Goal: Contribute content: Contribute content

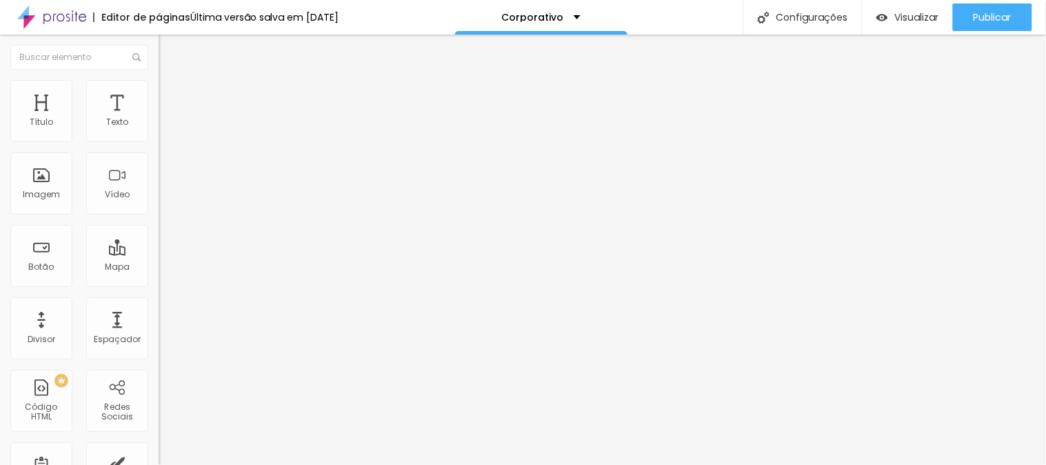
click at [159, 130] on input "AGENDE SEU ENSAIO AQUI" at bounding box center [241, 123] width 165 height 14
type input "AGENDE SEU ENSAIO"
click at [170, 194] on icon "button" at bounding box center [171, 193] width 3 height 3
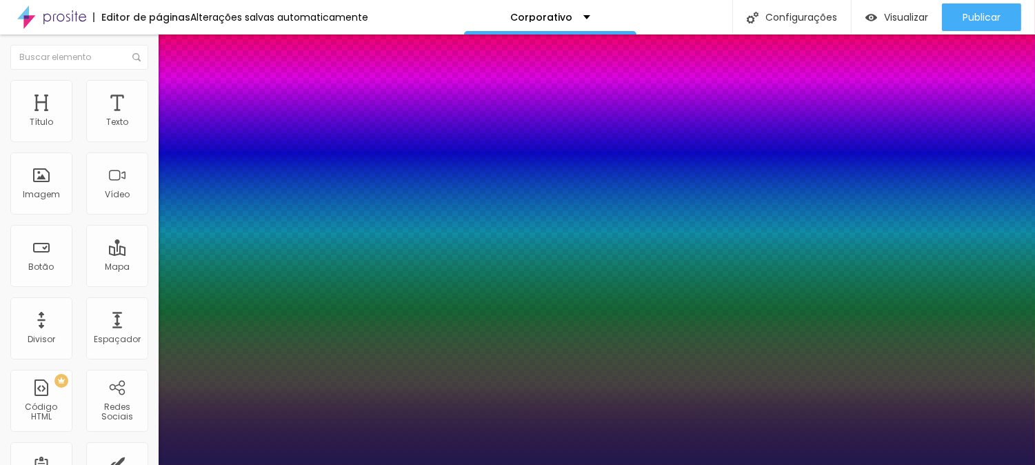
type input "1"
click at [598, 464] on div at bounding box center [517, 465] width 1035 height 0
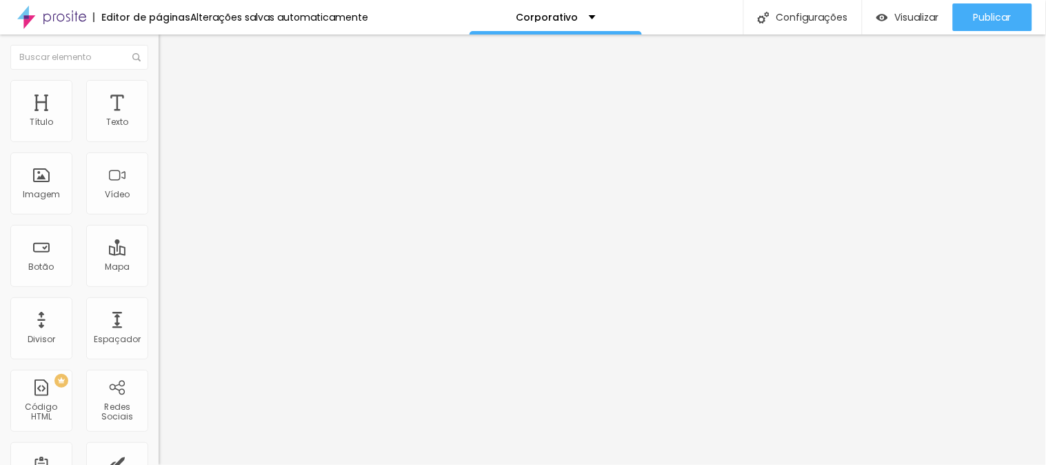
click at [159, 204] on button "button" at bounding box center [168, 197] width 19 height 14
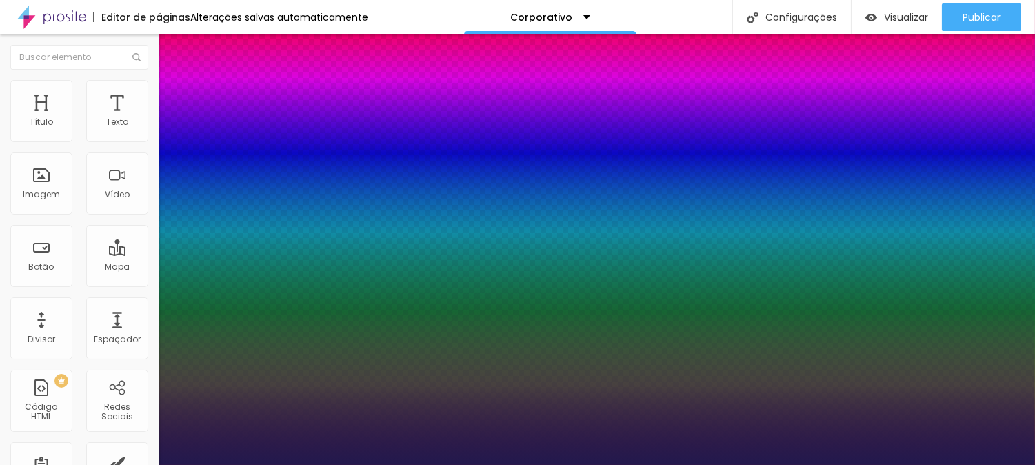
type input "1"
select select "PlayfairDisplay"
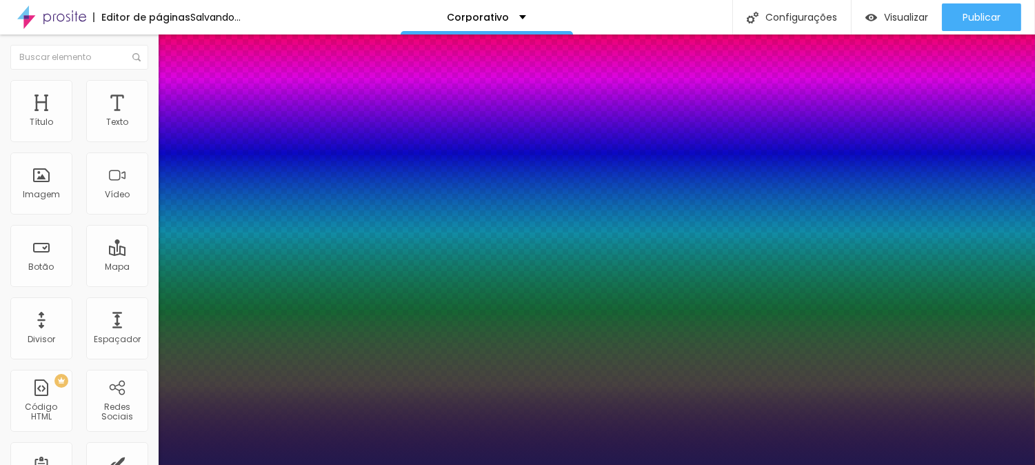
type input "1"
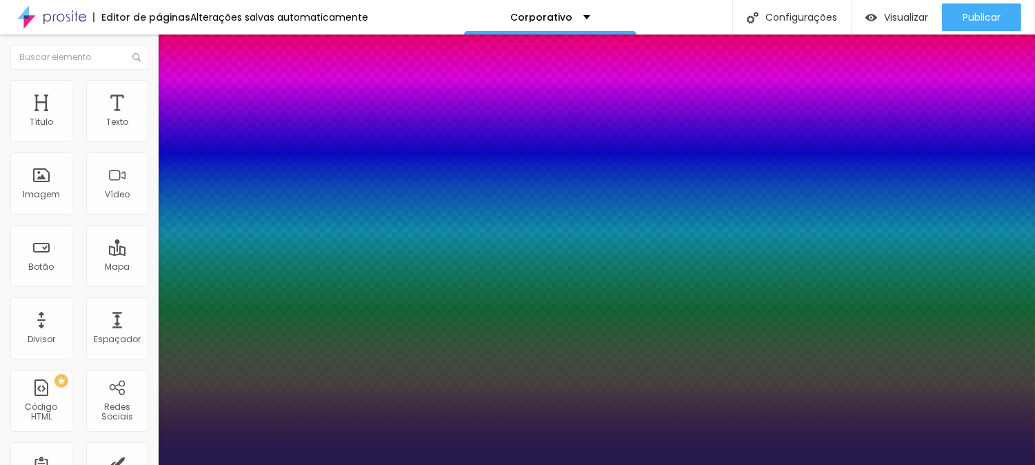
type input "20"
type input "1"
type input "24"
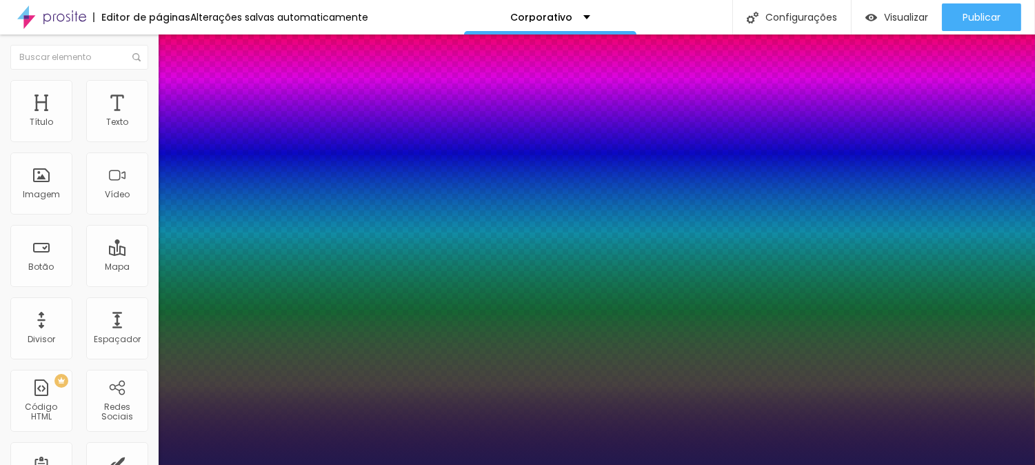
type input "1"
type input "25"
type input "1"
type input "28"
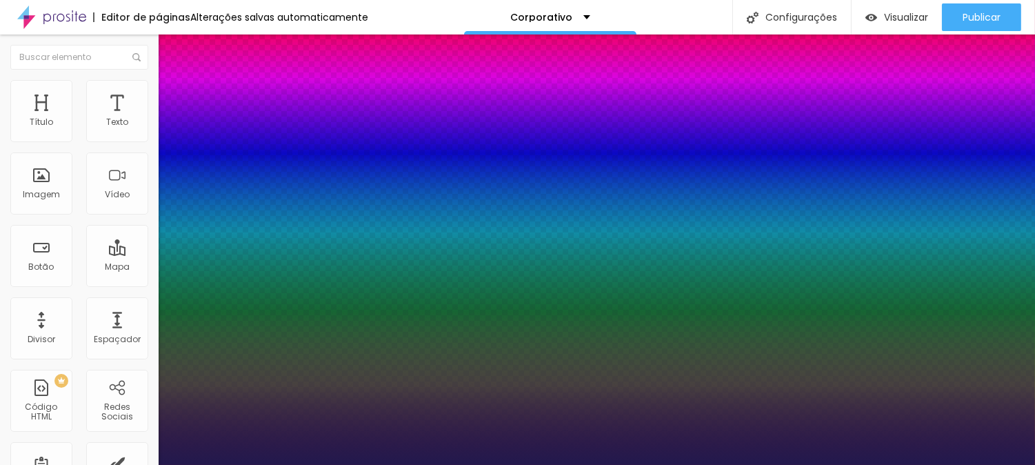
type input "28"
type input "1"
drag, startPoint x: 189, startPoint y: 389, endPoint x: 201, endPoint y: 389, distance: 11.7
type input "29"
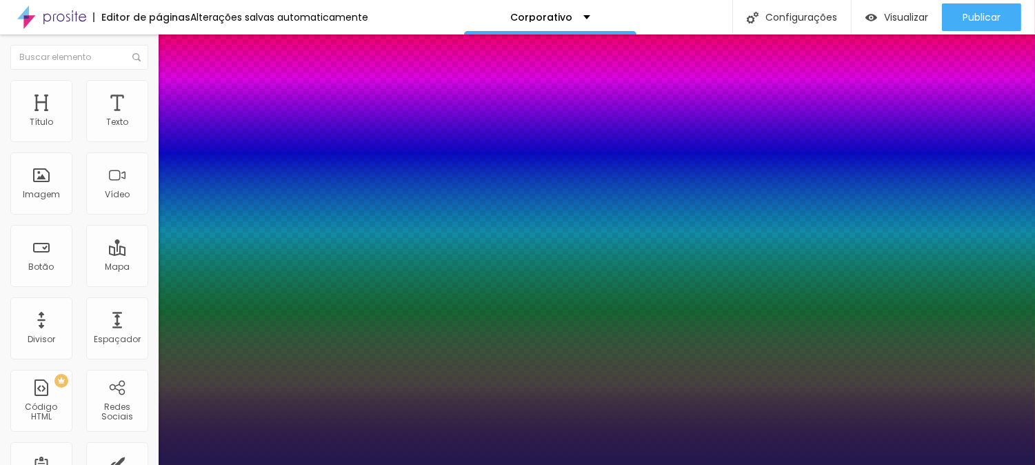
type input "29"
type input "1"
type input "31"
type input "1"
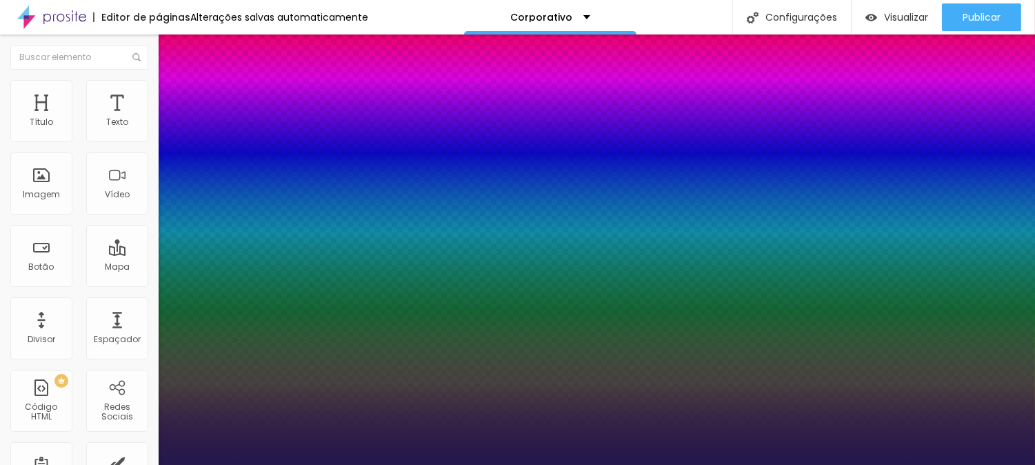
type input "32"
type input "1"
type input "33"
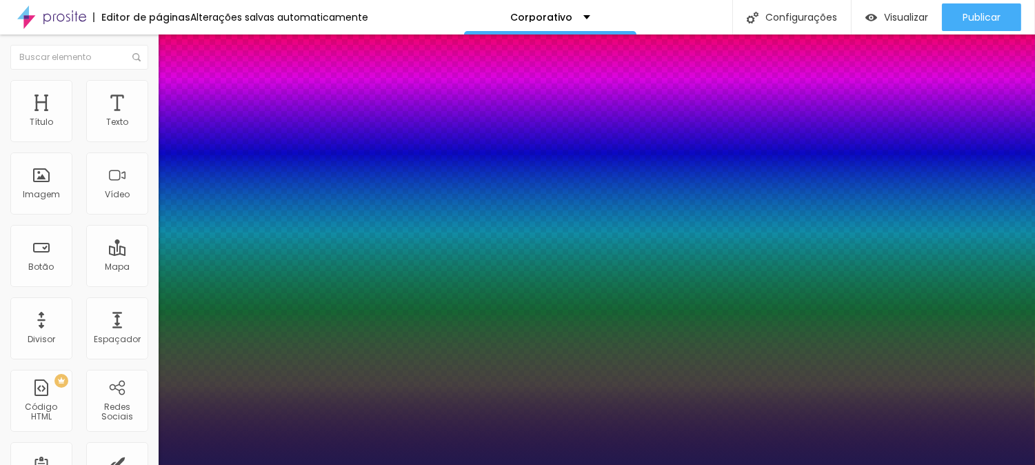
type input "1"
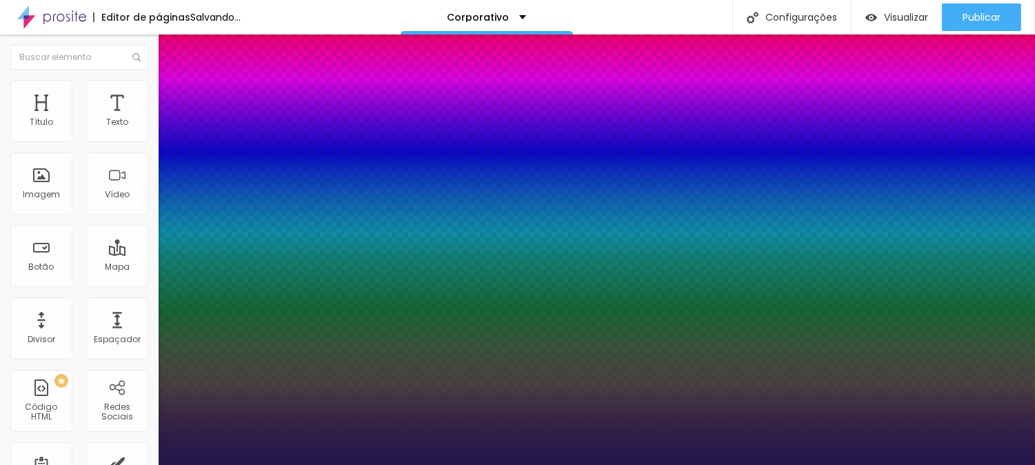
type input "35"
type input "1"
type input "36"
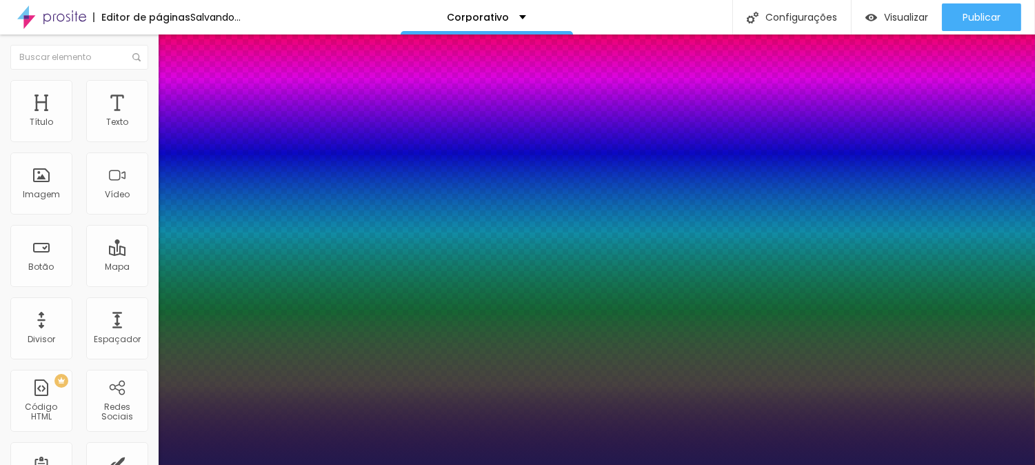
type input "1"
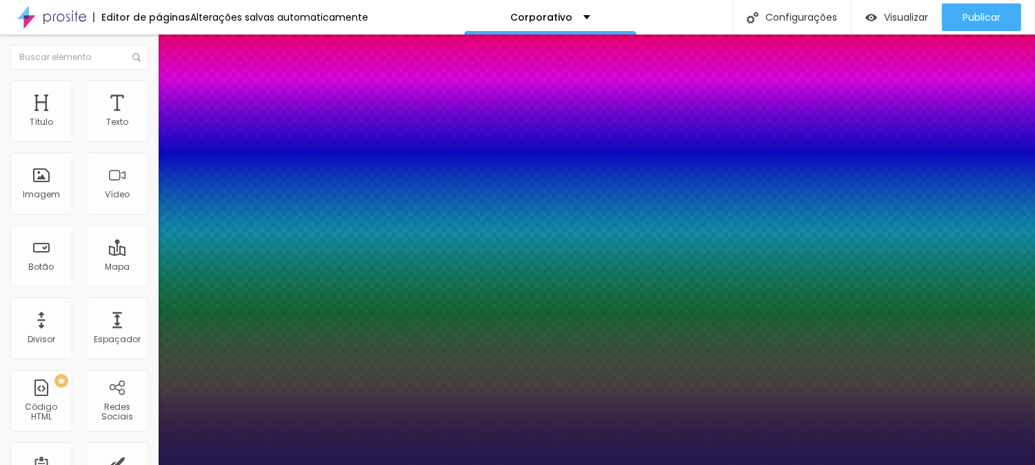
type input "37"
type input "1"
type input "38"
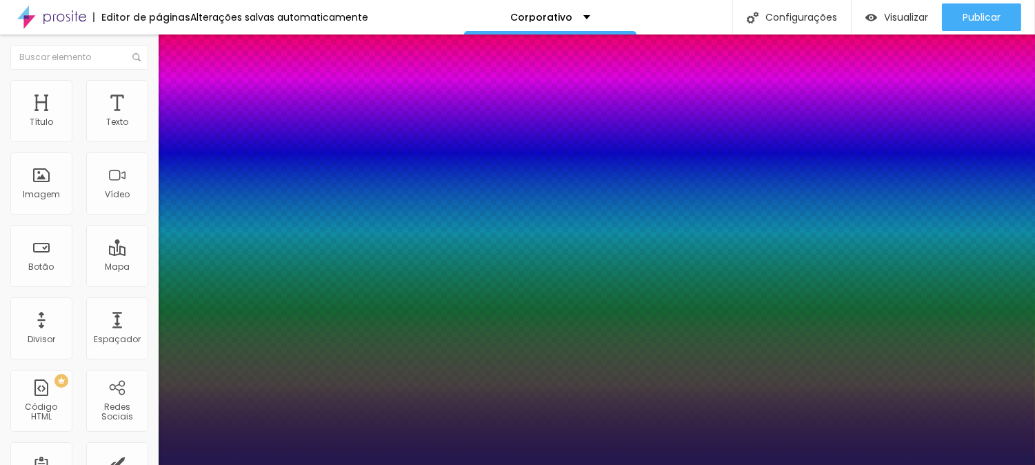
type input "1"
type input "39"
type input "1"
type input "40"
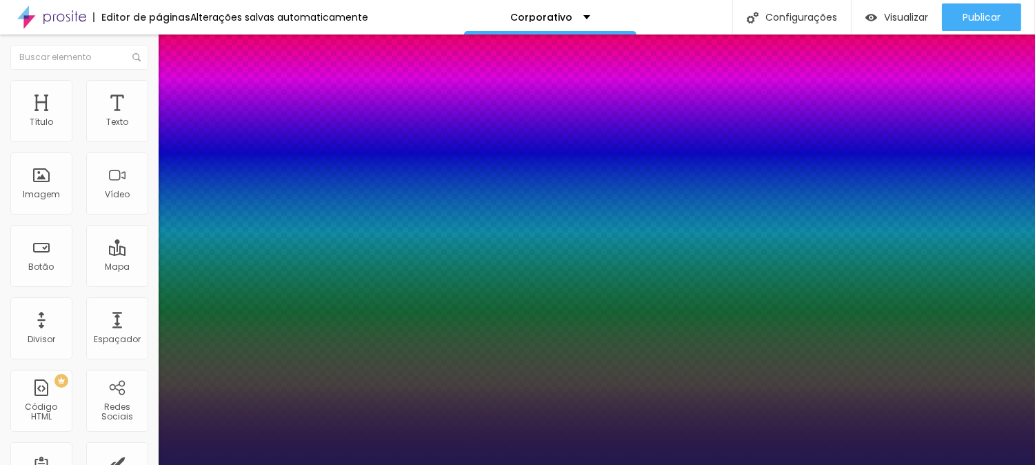
type input "40"
type input "1"
drag, startPoint x: 201, startPoint y: 389, endPoint x: 212, endPoint y: 388, distance: 11.7
type input "40"
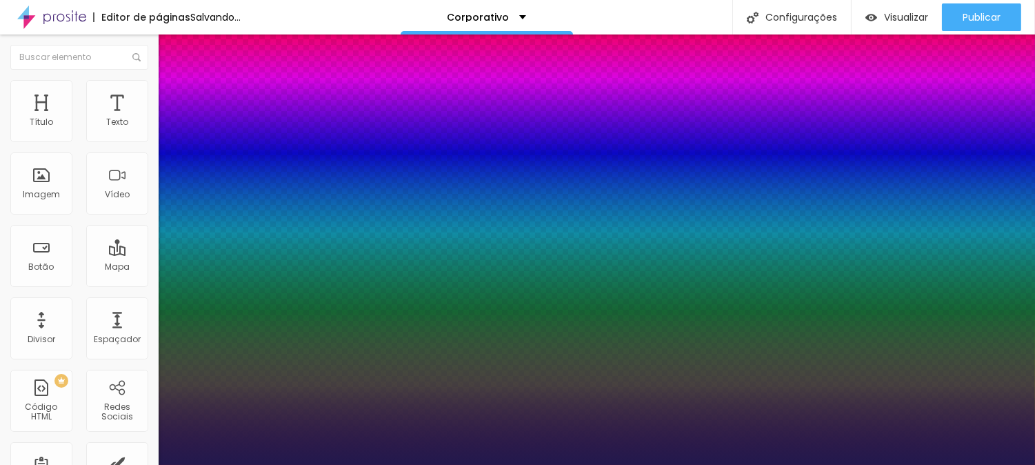
type input "1"
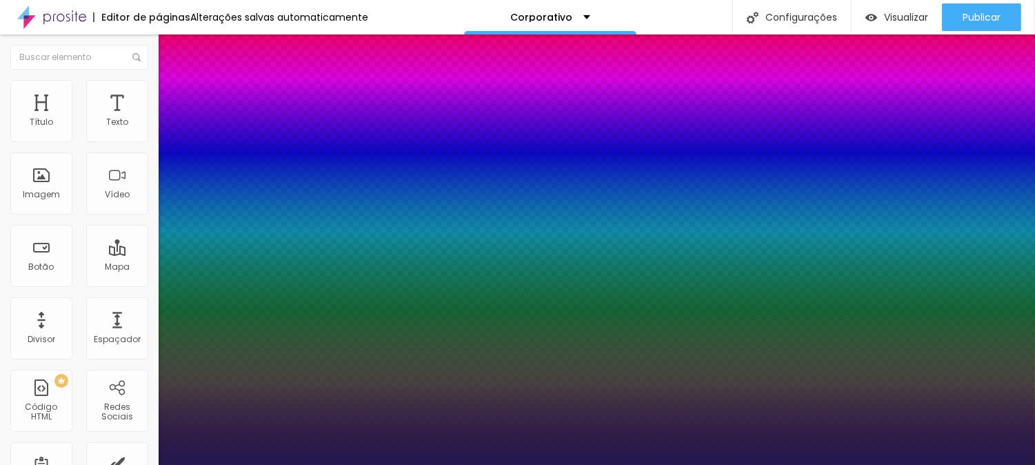
click at [772, 464] on div at bounding box center [517, 465] width 1035 height 0
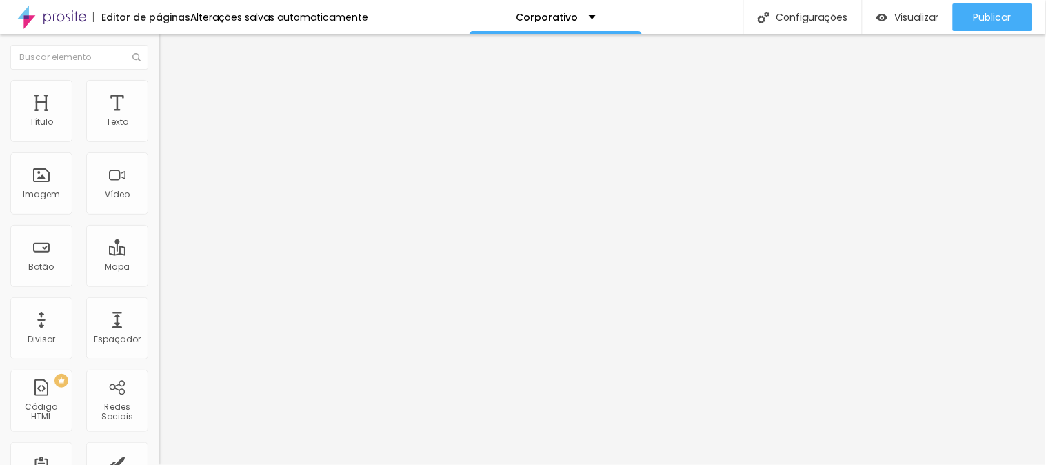
click at [159, 118] on button "Voltar ao padrão" at bounding box center [206, 110] width 94 height 16
click at [159, 179] on div "Sombra DESATIVADO Voltar ao padrão" at bounding box center [238, 155] width 159 height 47
click at [159, 235] on div "Editar Texto Estilo Avançado Tipografia Voltar ao padrão Sombra DESATIVADO Volt…" at bounding box center [238, 249] width 159 height 430
click at [159, 132] on button "button" at bounding box center [168, 125] width 19 height 14
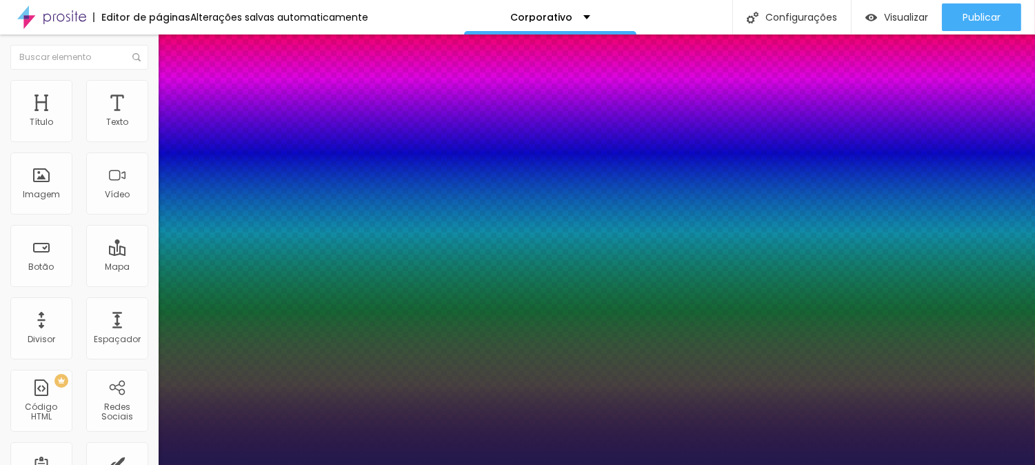
type input "1"
select select "PlayfairDisplay"
type input "1"
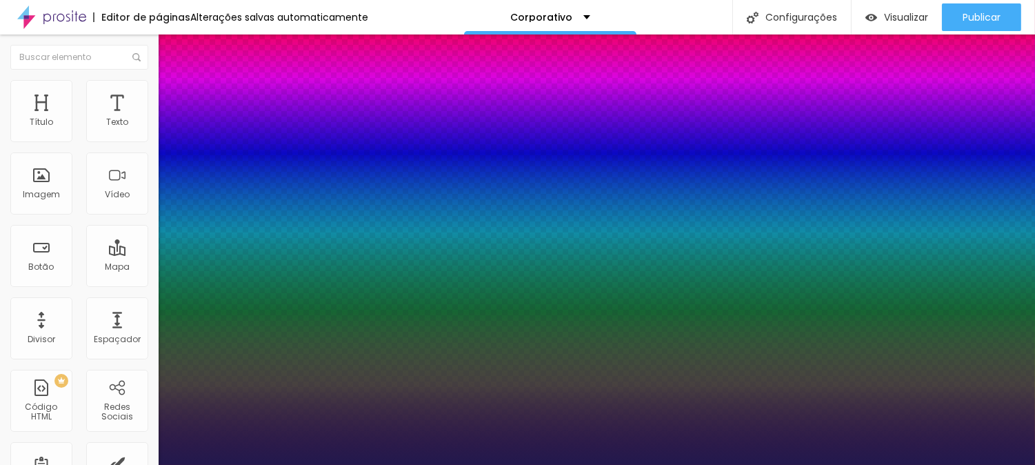
click at [828, 464] on div at bounding box center [517, 465] width 1035 height 0
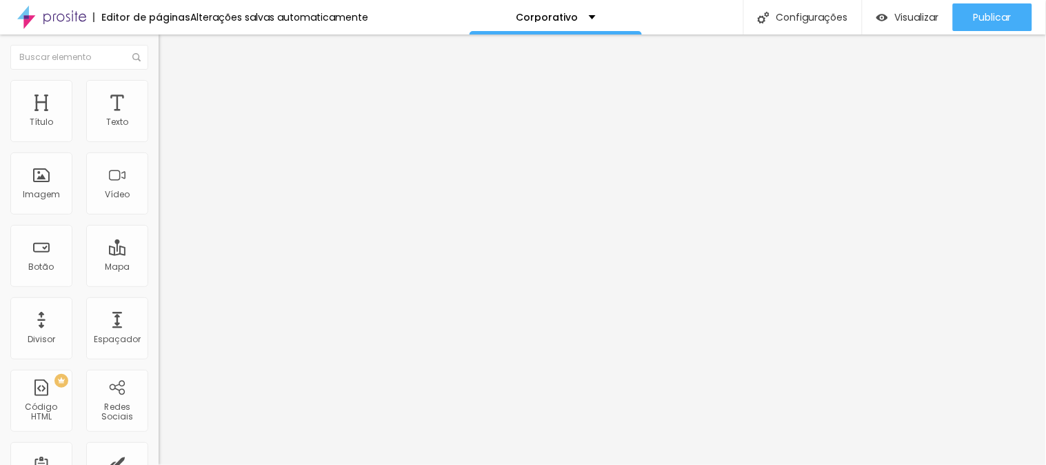
type input "32"
type input "49"
type input "55"
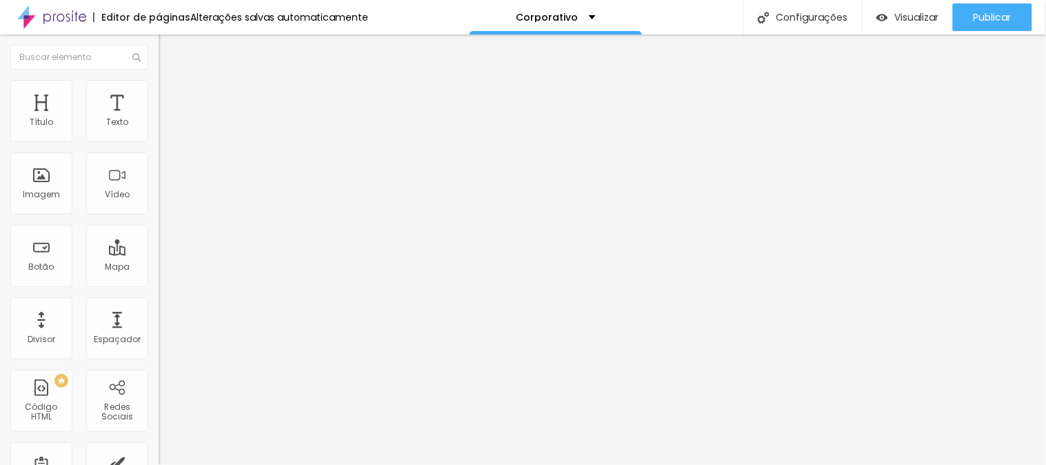
type input "55"
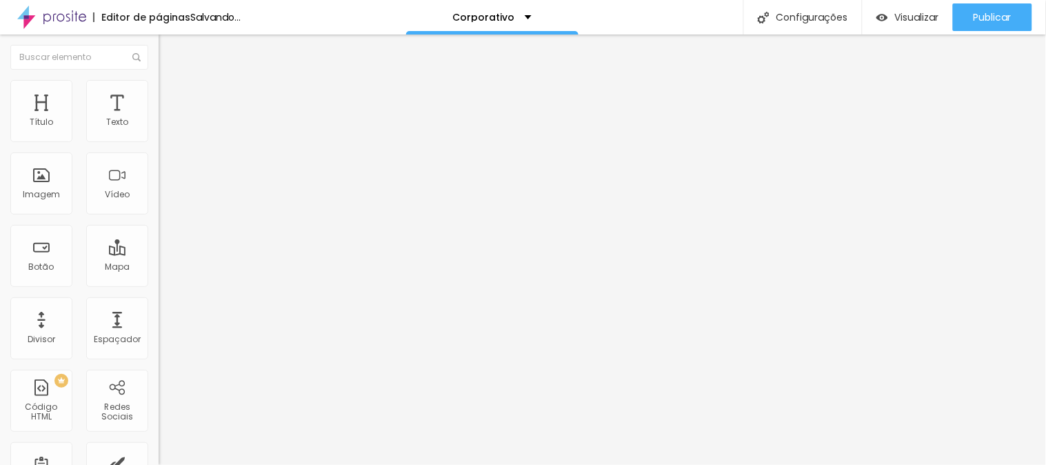
type input "38"
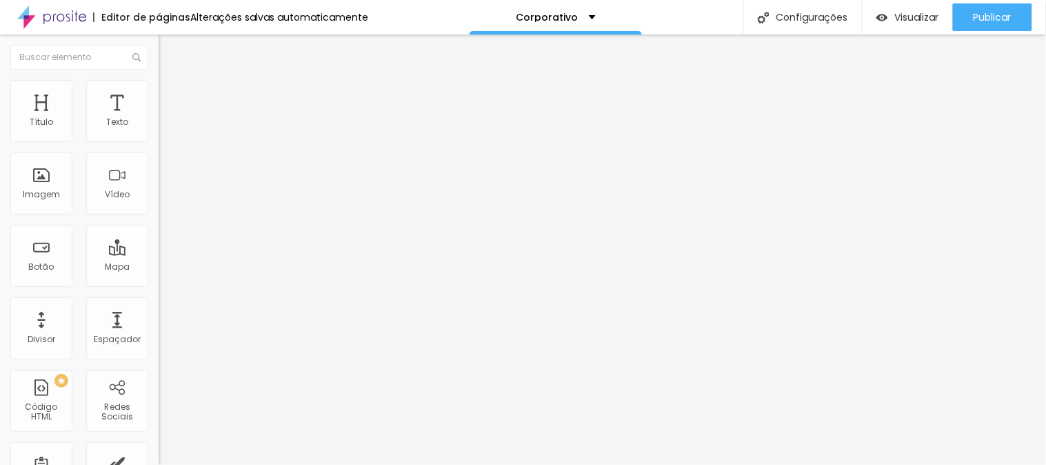
type input "38"
click at [159, 254] on input "range" at bounding box center [203, 259] width 89 height 11
click at [159, 309] on div "Editar Espaçador Conteúdo Avançado 38 px Tamanho" at bounding box center [238, 249] width 159 height 430
click at [169, 45] on img "button" at bounding box center [174, 50] width 11 height 11
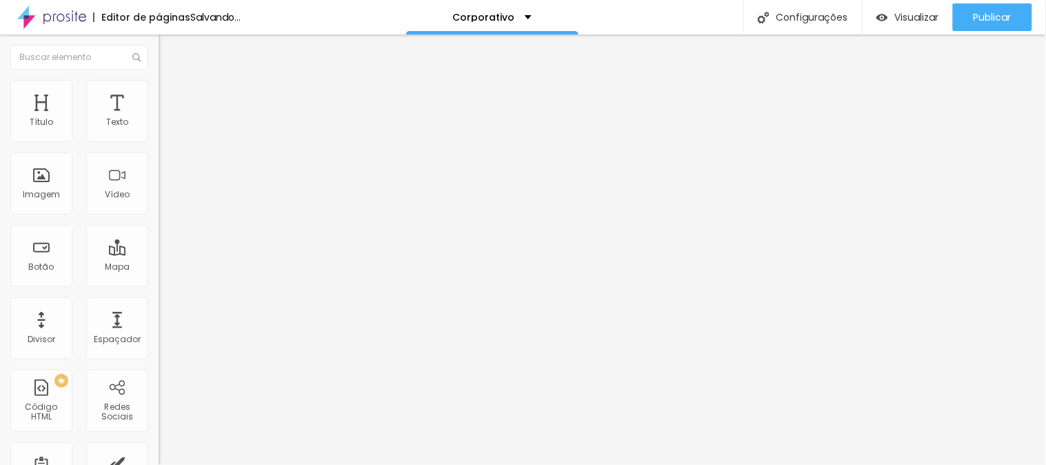
click at [167, 127] on span "Trocar icone" at bounding box center [197, 121] width 61 height 12
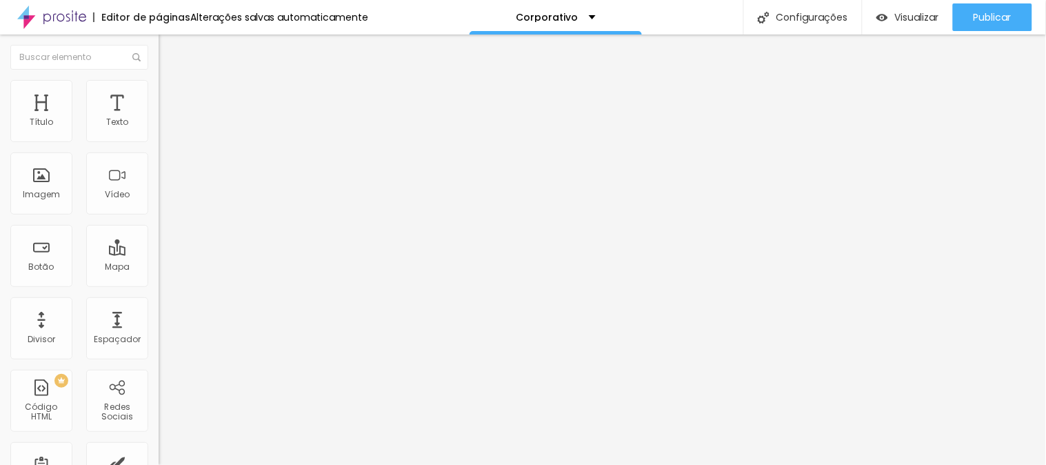
scroll to position [153, 0]
click at [167, 127] on span "Trocar icone" at bounding box center [197, 121] width 61 height 12
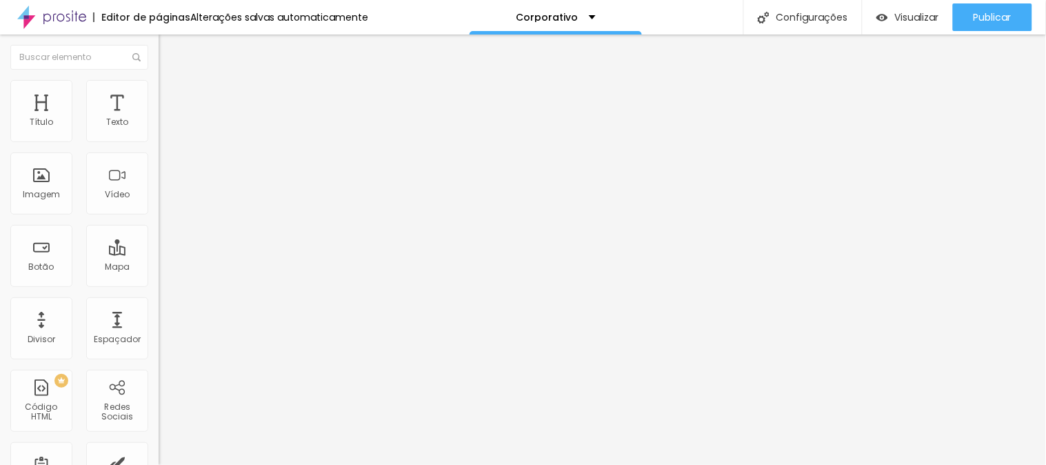
click at [167, 127] on span "Trocar icone" at bounding box center [197, 121] width 61 height 12
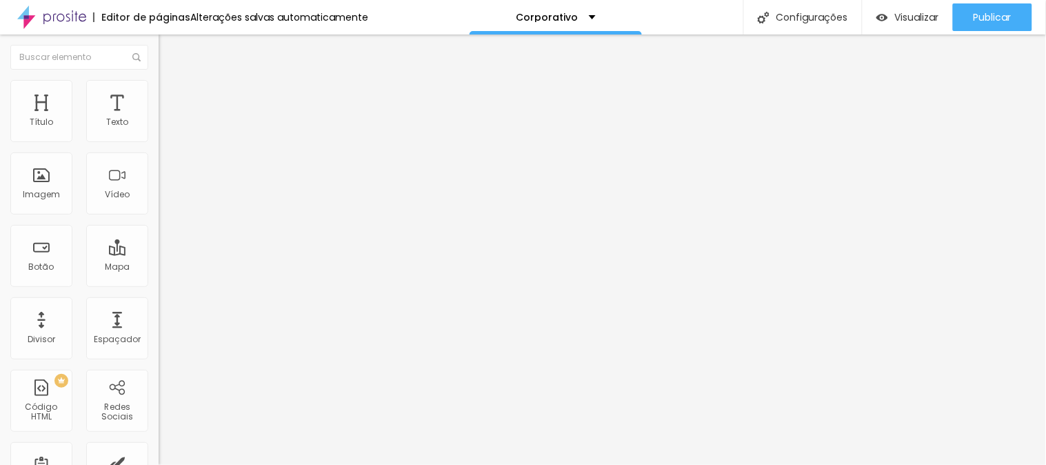
click at [167, 127] on span "Trocar icone" at bounding box center [197, 121] width 61 height 12
type input "44"
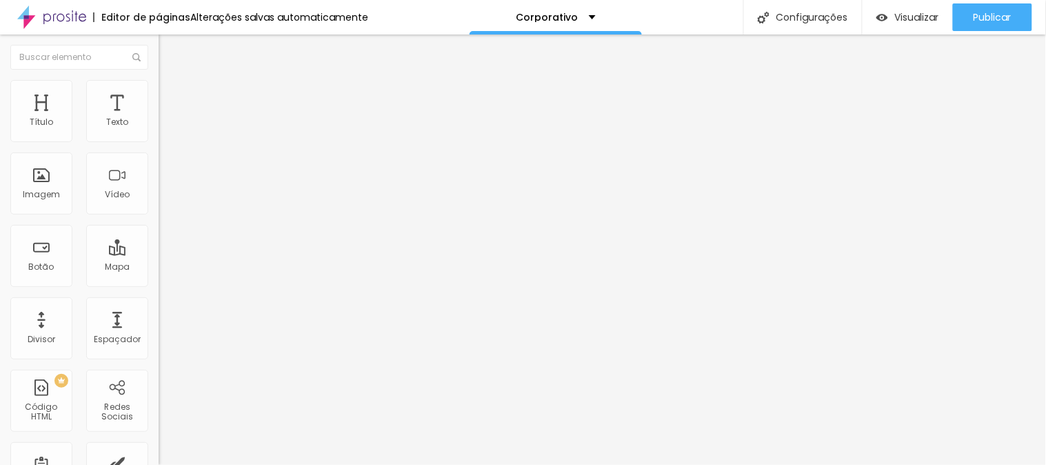
type input "42"
type input "36"
type input "34"
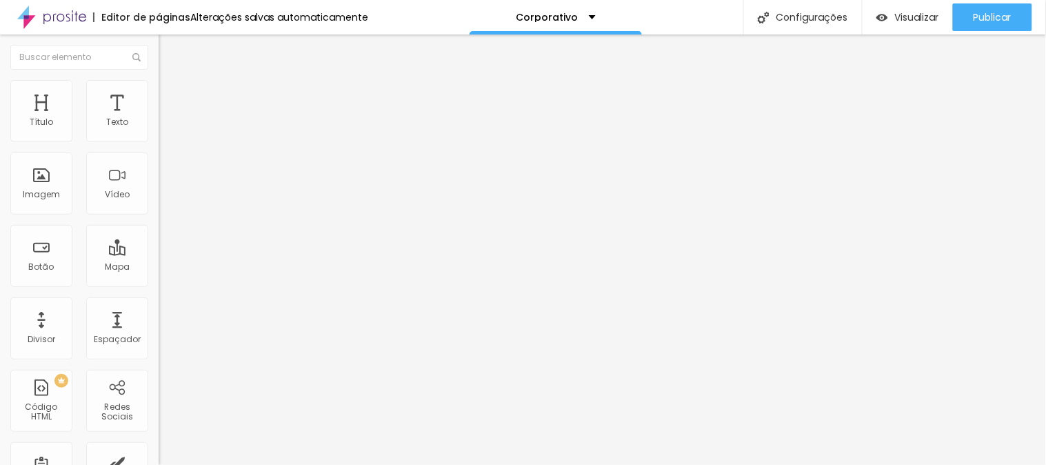
type input "34"
type input "32"
type input "30"
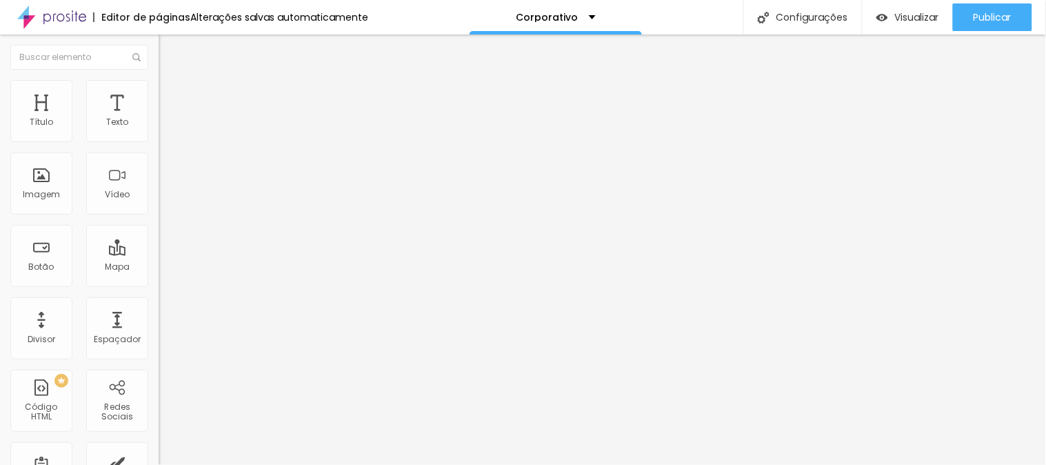
type input "28"
type input "26"
type input "24"
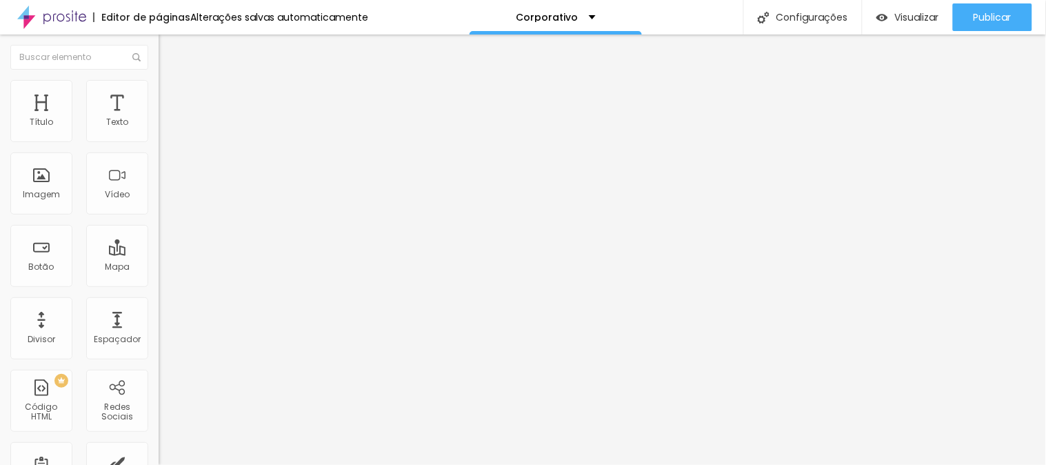
drag, startPoint x: 54, startPoint y: 255, endPoint x: 30, endPoint y: 256, distance: 23.4
type input "24"
click at [159, 159] on input "range" at bounding box center [203, 153] width 89 height 11
type input "38"
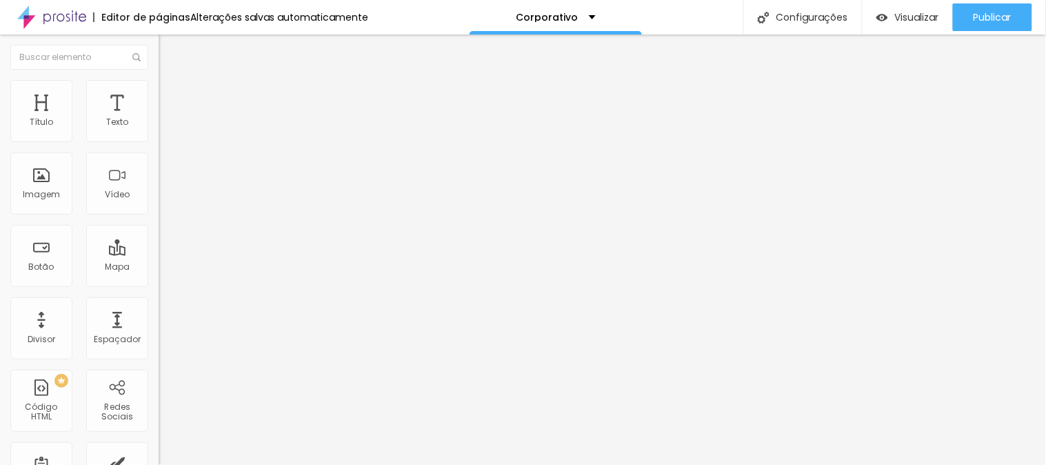
type input "30"
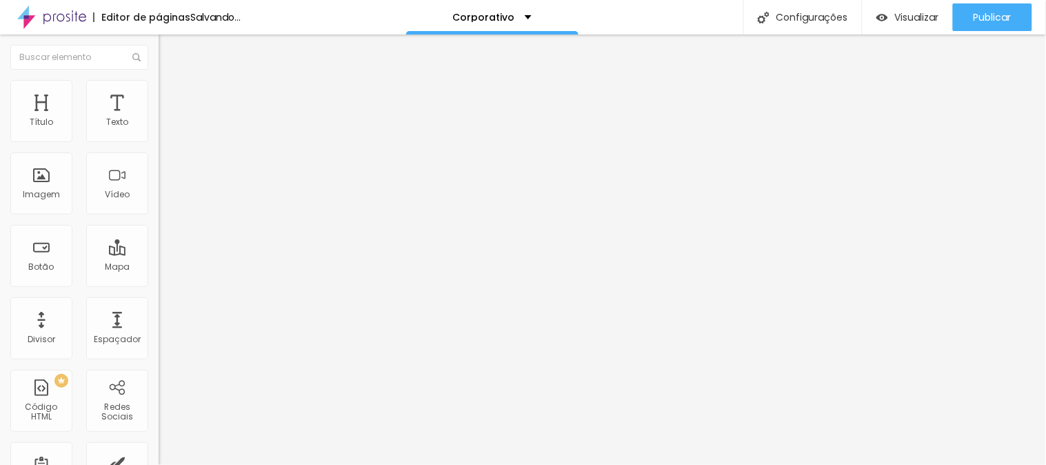
type input "28"
type input "26"
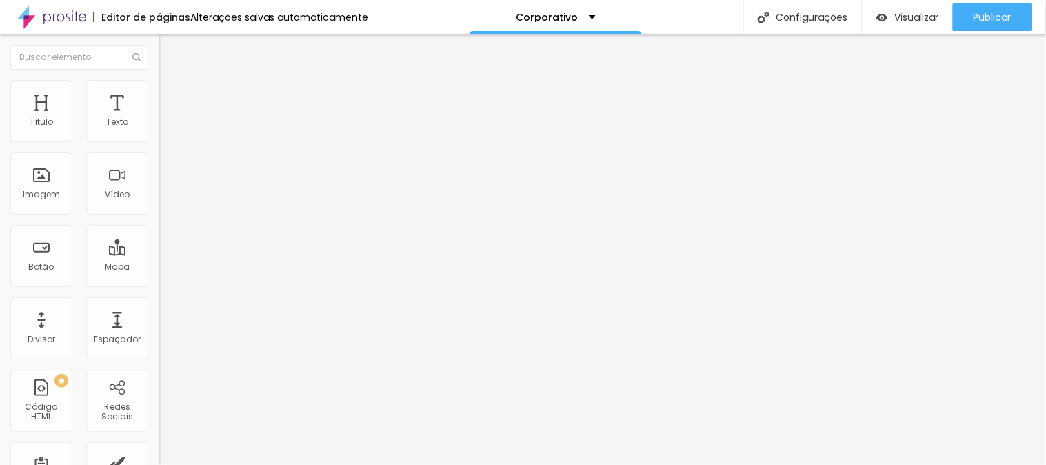
type input "24"
drag, startPoint x: 56, startPoint y: 257, endPoint x: 30, endPoint y: 262, distance: 26.6
type input "24"
click at [159, 159] on input "range" at bounding box center [203, 153] width 89 height 11
type input "46"
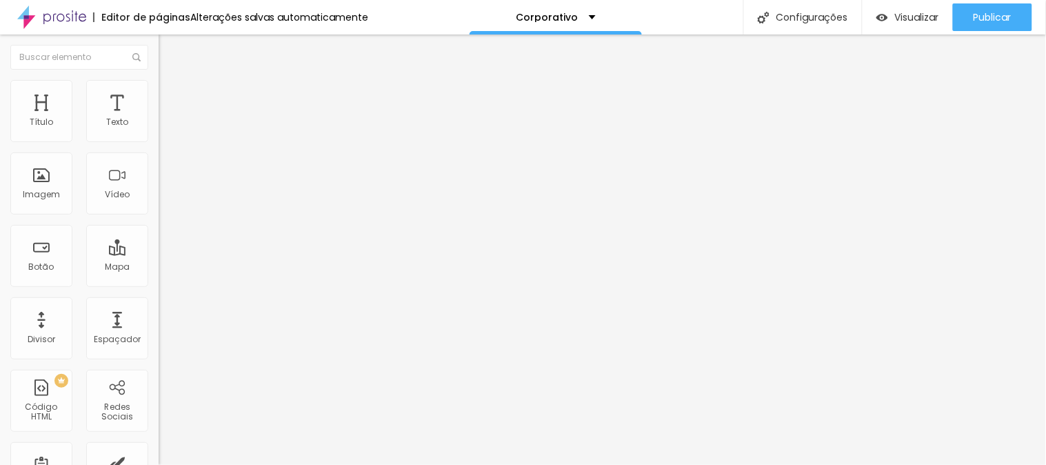
type input "46"
type input "44"
type input "42"
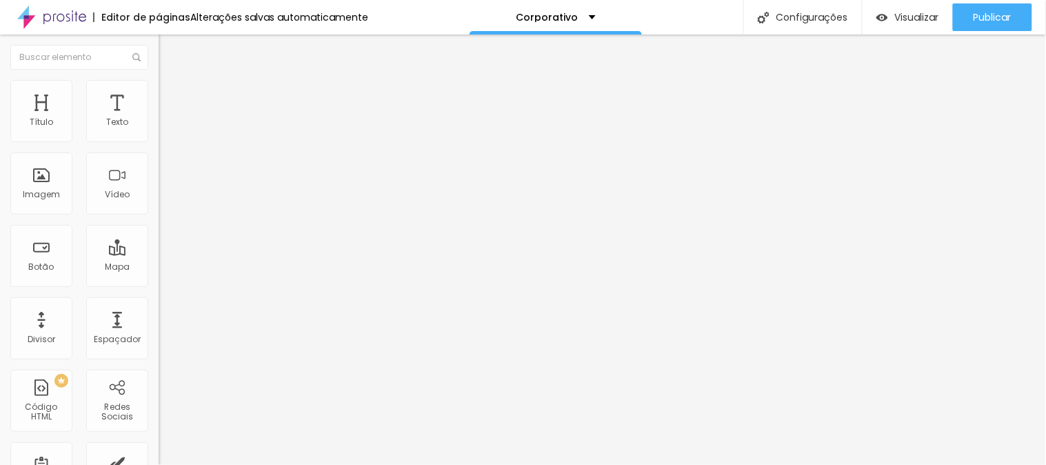
type input "40"
type input "38"
type input "36"
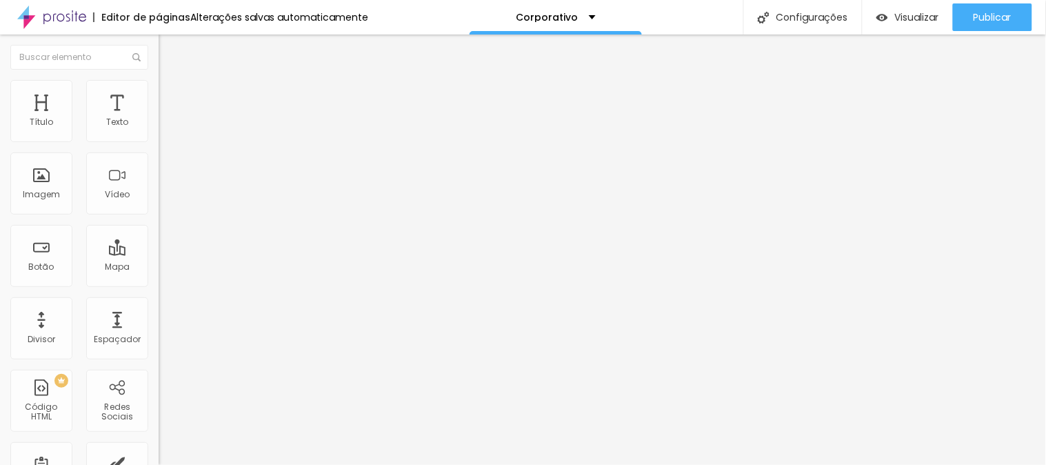
type input "36"
type input "34"
type input "30"
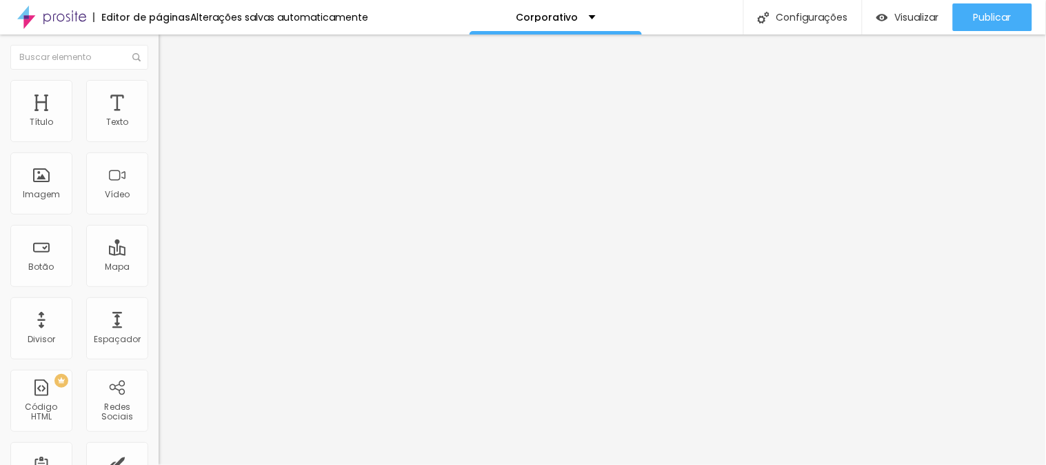
type input "26"
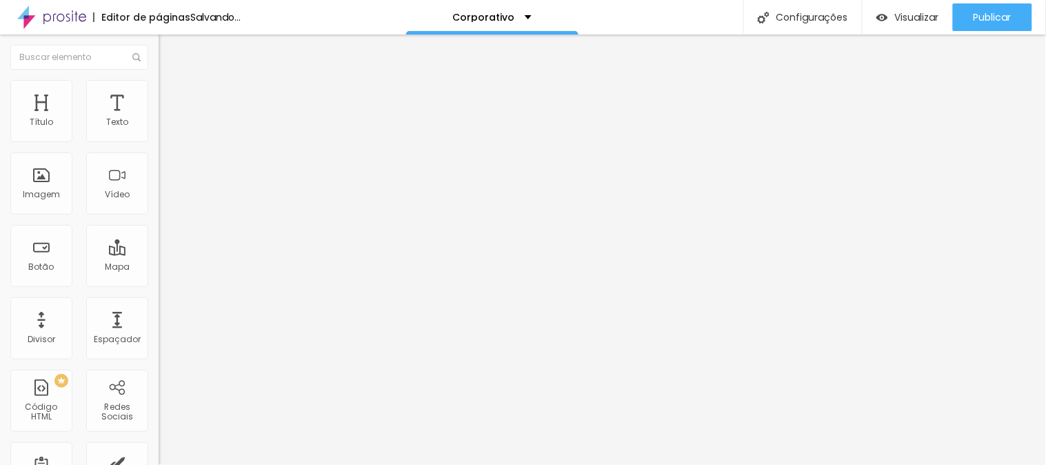
type input "24"
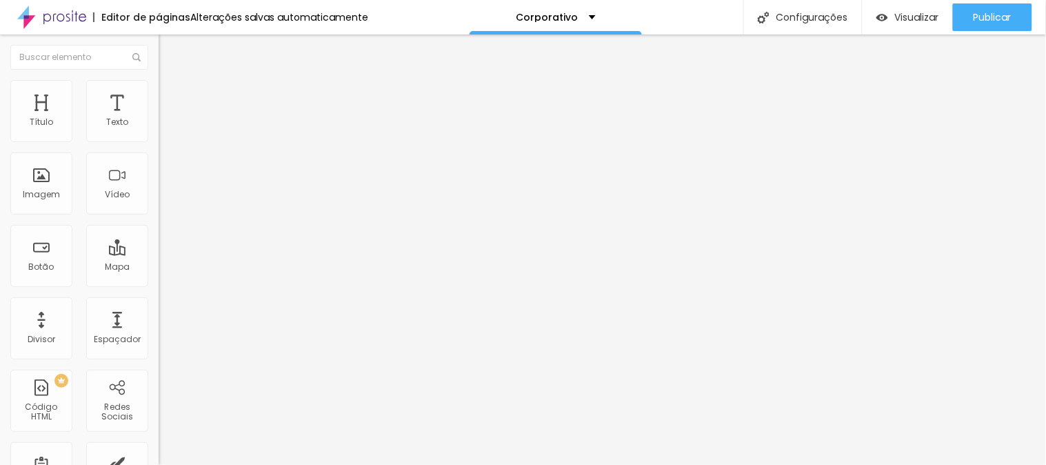
type input "22"
type input "24"
drag, startPoint x: 57, startPoint y: 257, endPoint x: 42, endPoint y: 261, distance: 15.6
type input "26"
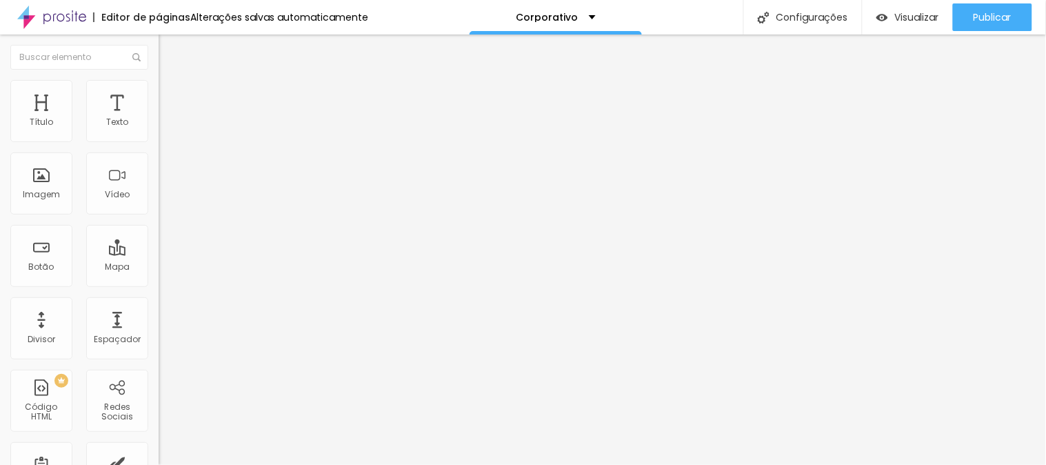
click at [159, 159] on input "range" at bounding box center [203, 153] width 89 height 11
type input "26"
type input "46"
type input "44"
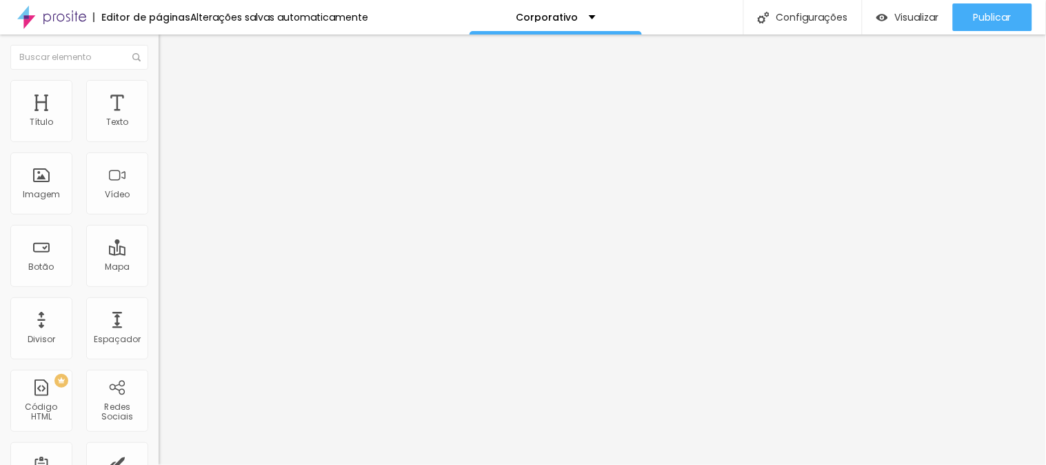
type input "44"
type input "42"
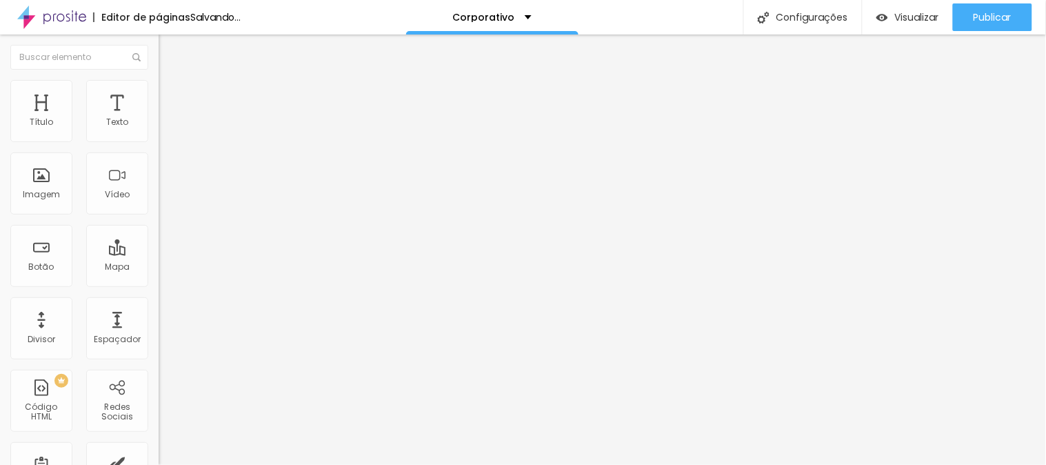
type input "40"
type input "38"
type input "36"
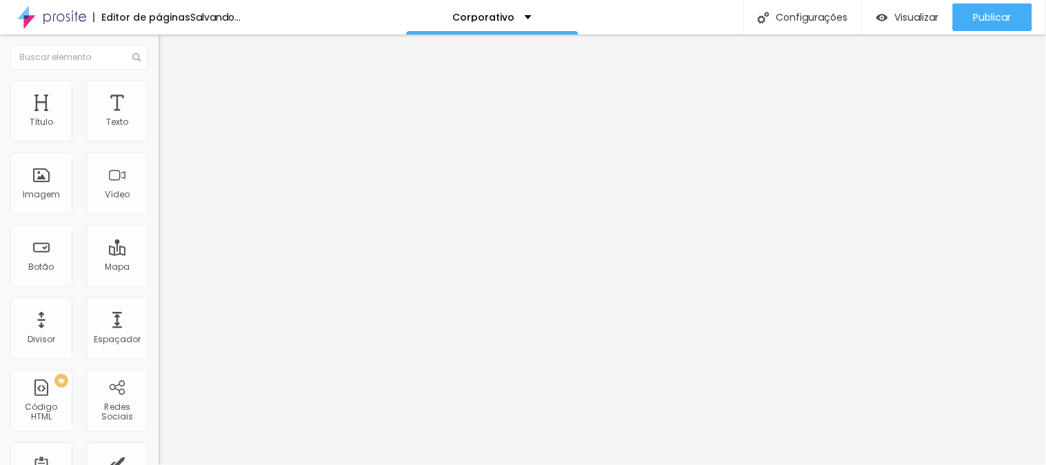
type input "36"
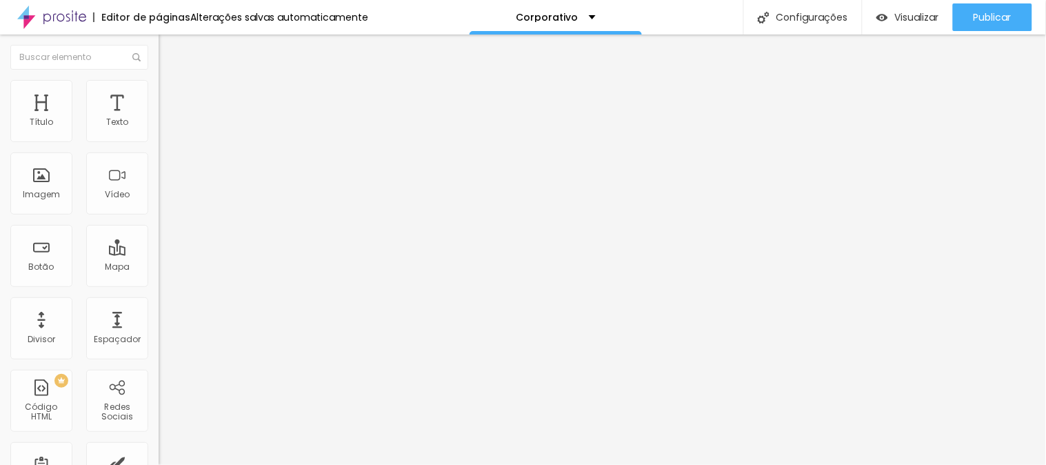
type input "34"
type input "32"
type input "30"
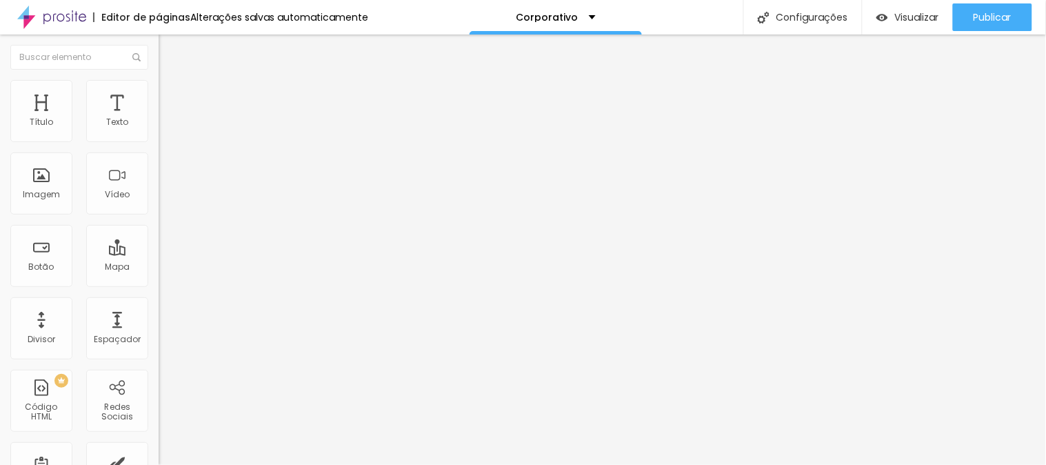
type input "30"
type input "28"
type input "26"
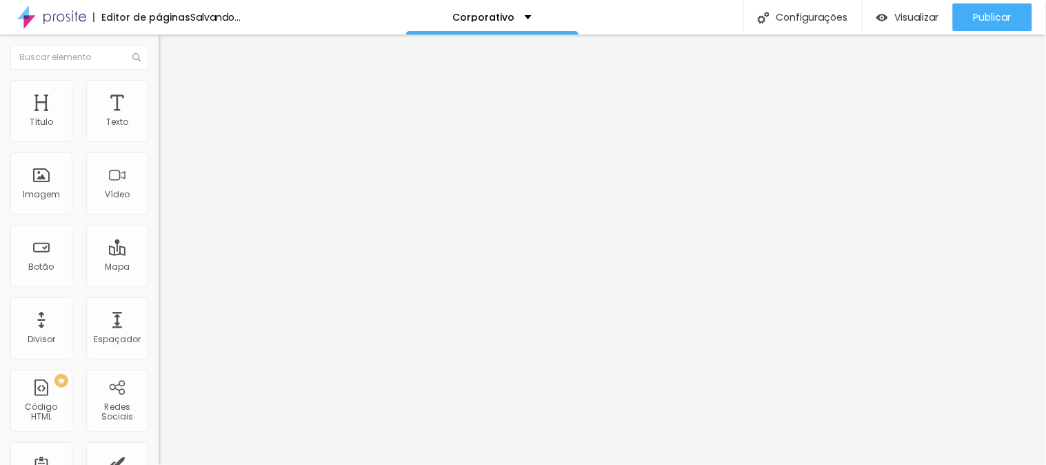
type input "24"
drag, startPoint x: 61, startPoint y: 256, endPoint x: 30, endPoint y: 261, distance: 31.4
type input "24"
click at [159, 159] on input "range" at bounding box center [203, 153] width 89 height 11
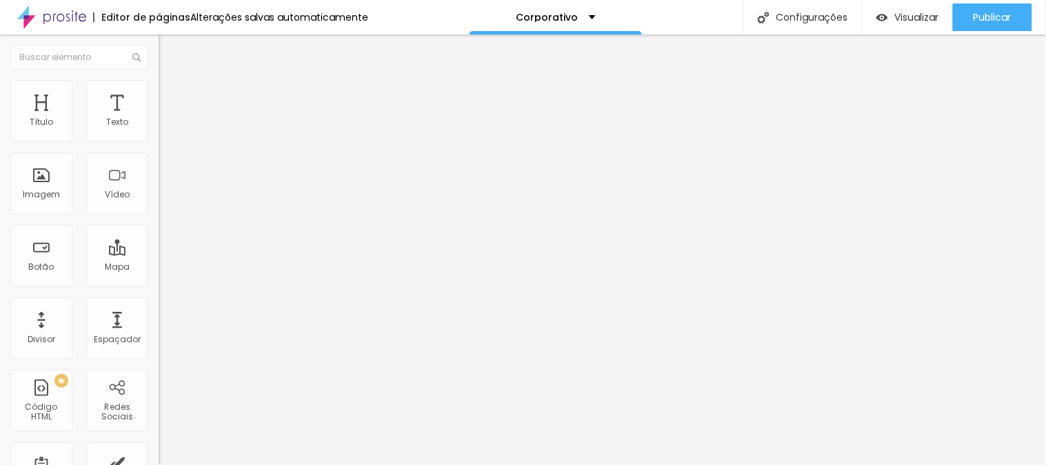
type input "15"
type input "10"
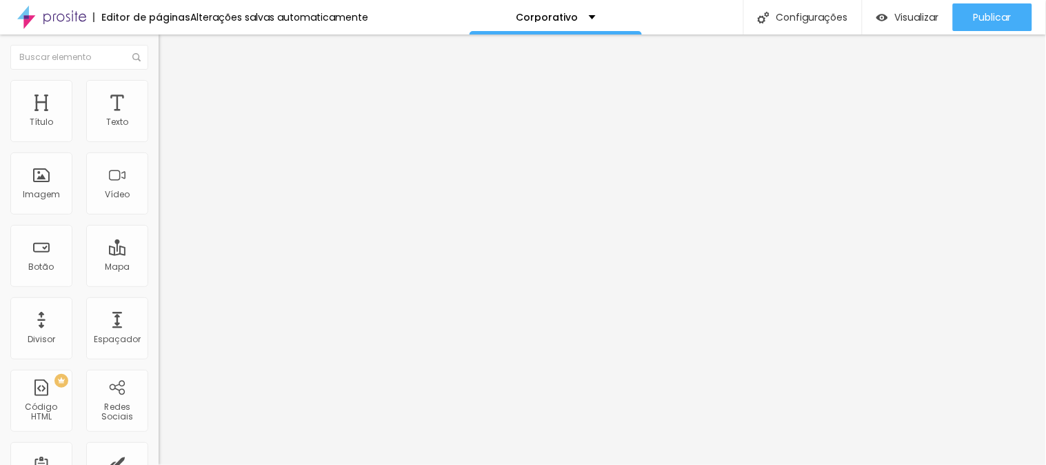
click at [159, 254] on input "range" at bounding box center [203, 259] width 89 height 11
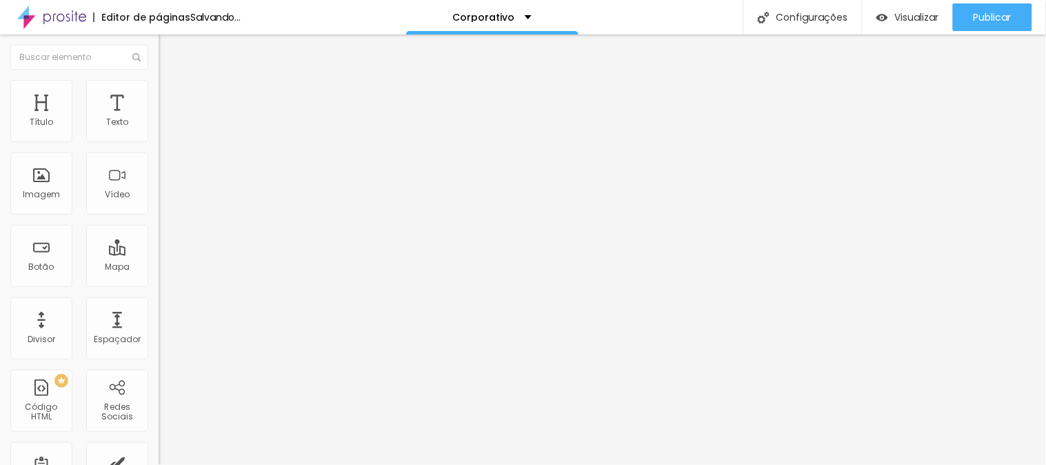
click at [159, 205] on div "Editar Espaçador Conteúdo Avançado 10 px Tamanho" at bounding box center [238, 249] width 159 height 430
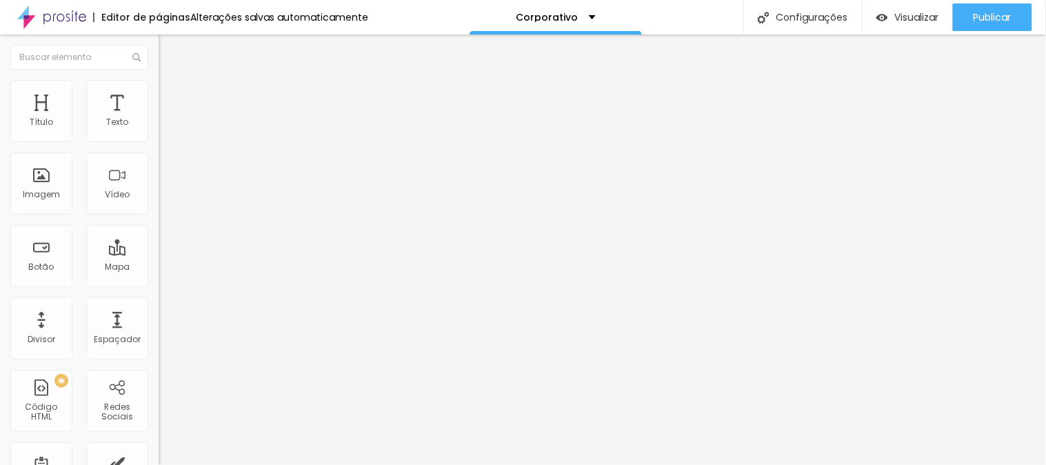
click at [169, 52] on div "Editar Coluna" at bounding box center [211, 50] width 85 height 11
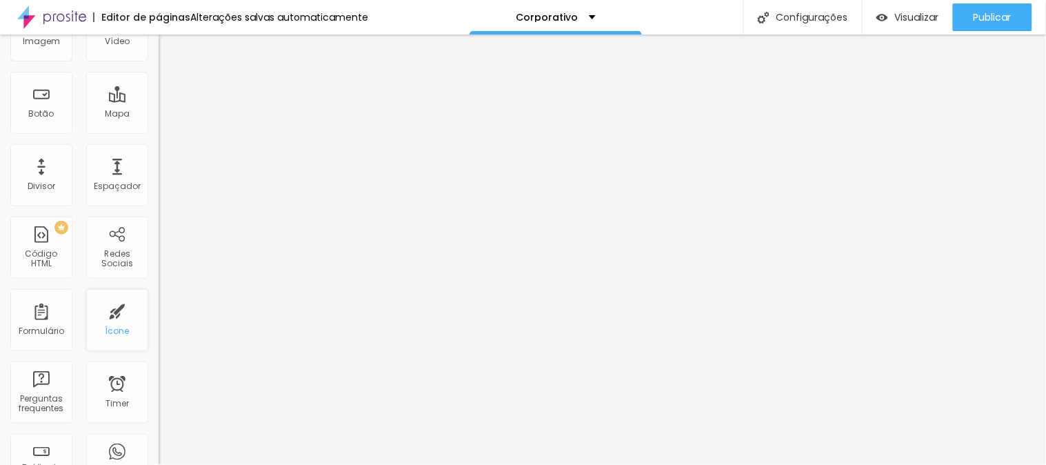
scroll to position [0, 0]
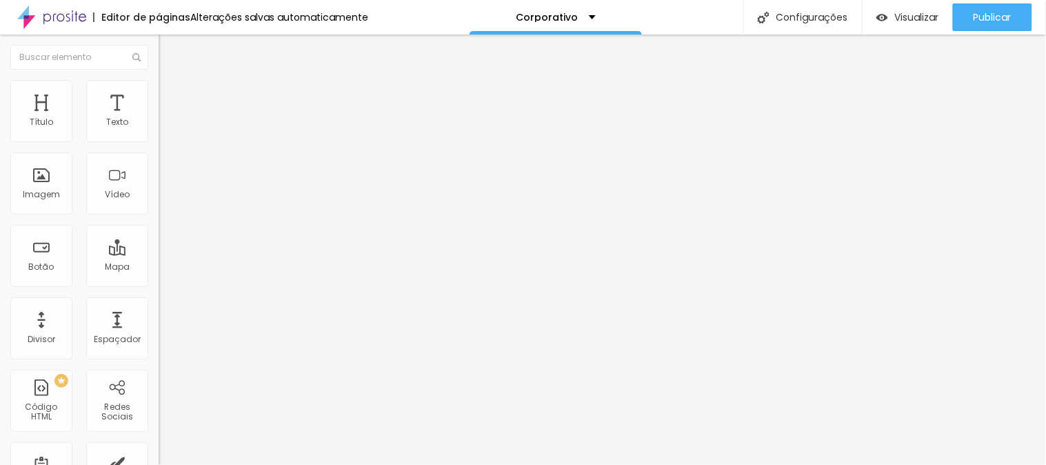
click at [167, 124] on img at bounding box center [171, 120] width 8 height 8
type input "38"
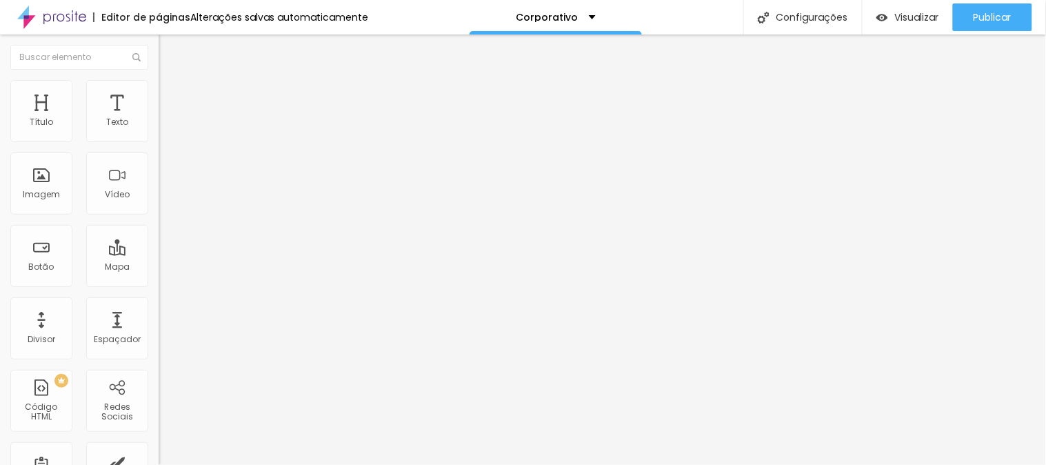
type input "38"
type input "36"
type input "34"
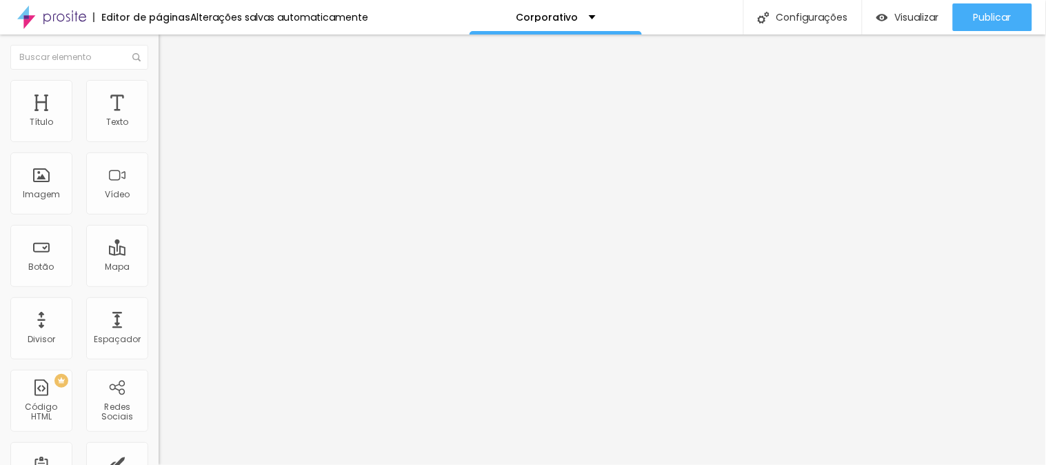
type input "32"
type input "30"
type input "28"
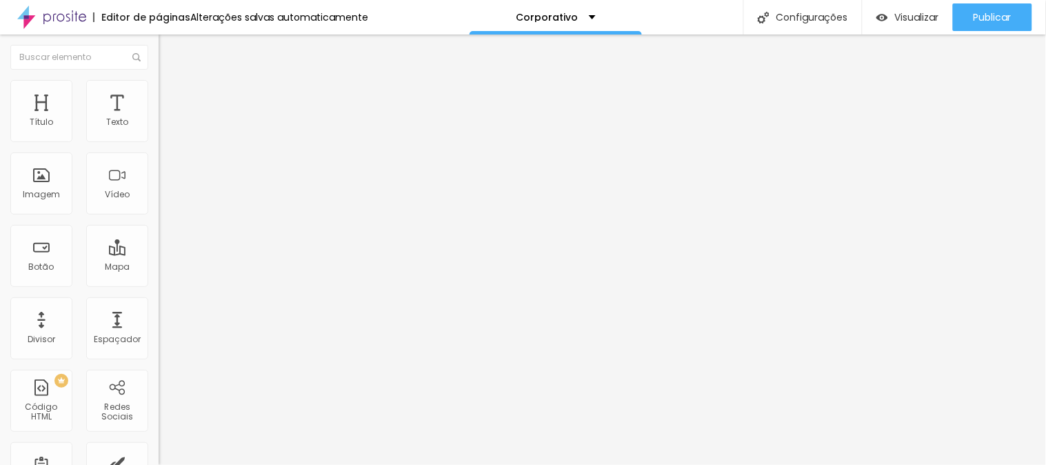
type input "28"
type input "26"
type input "24"
drag, startPoint x: 45, startPoint y: 256, endPoint x: 30, endPoint y: 258, distance: 15.3
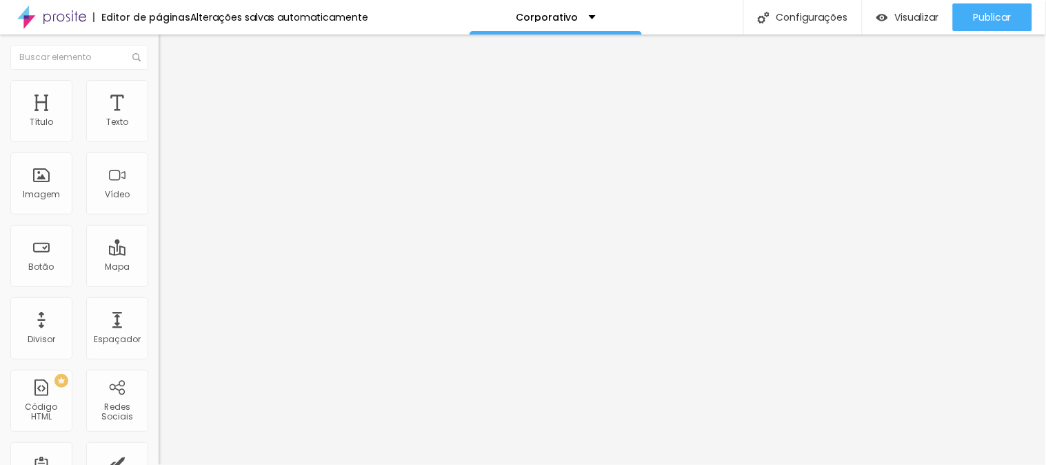
type input "24"
click at [159, 159] on input "range" at bounding box center [203, 153] width 89 height 11
type input "10"
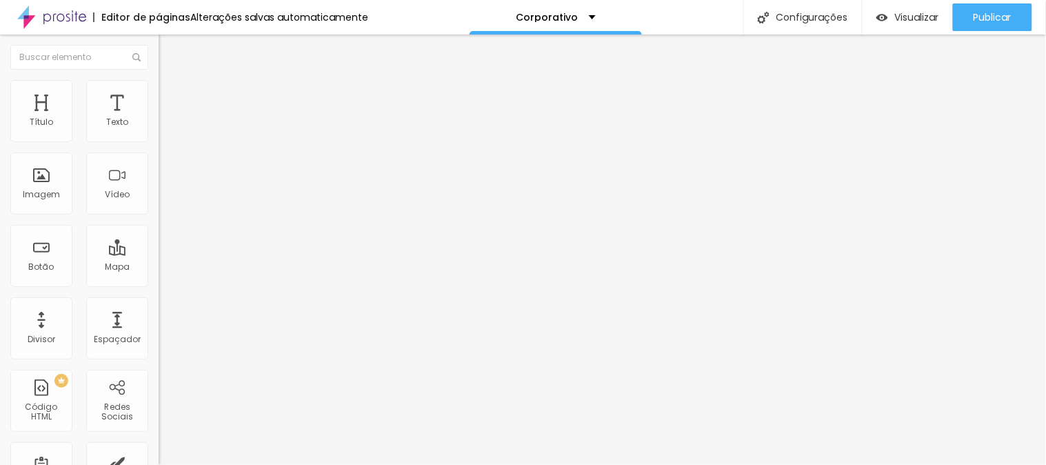
click at [159, 254] on input "range" at bounding box center [203, 259] width 89 height 11
click at [159, 94] on li "Estilo" at bounding box center [238, 87] width 159 height 14
click at [159, 92] on li "Estilo" at bounding box center [238, 87] width 159 height 14
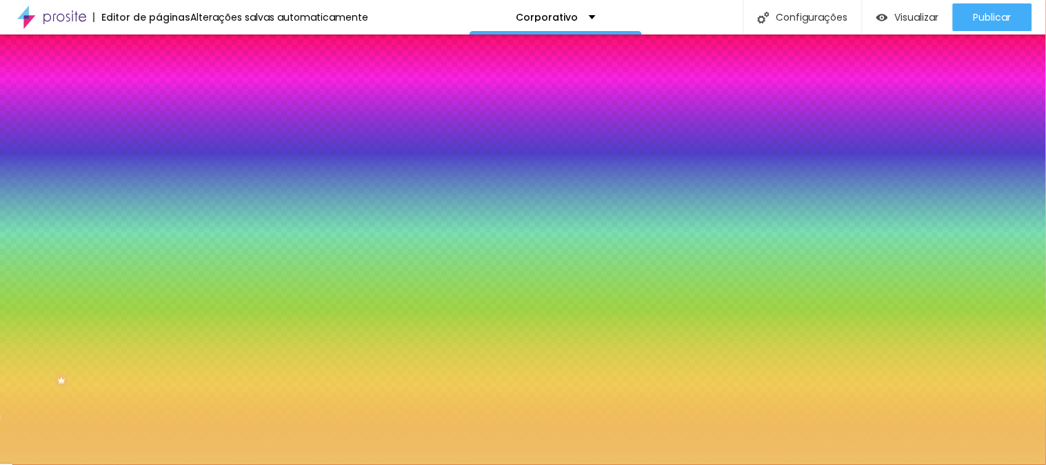
click at [159, 201] on input "#EFC168" at bounding box center [241, 195] width 165 height 14
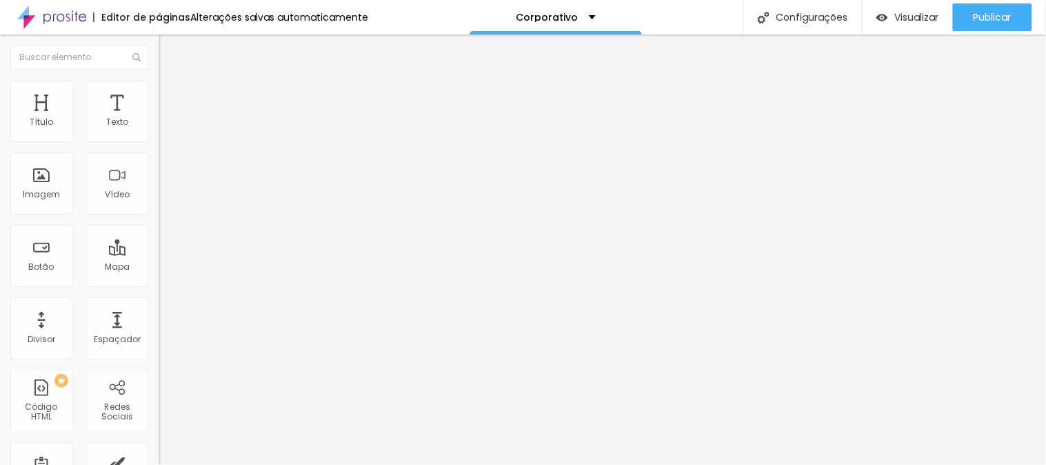
click at [159, 85] on img at bounding box center [165, 86] width 12 height 12
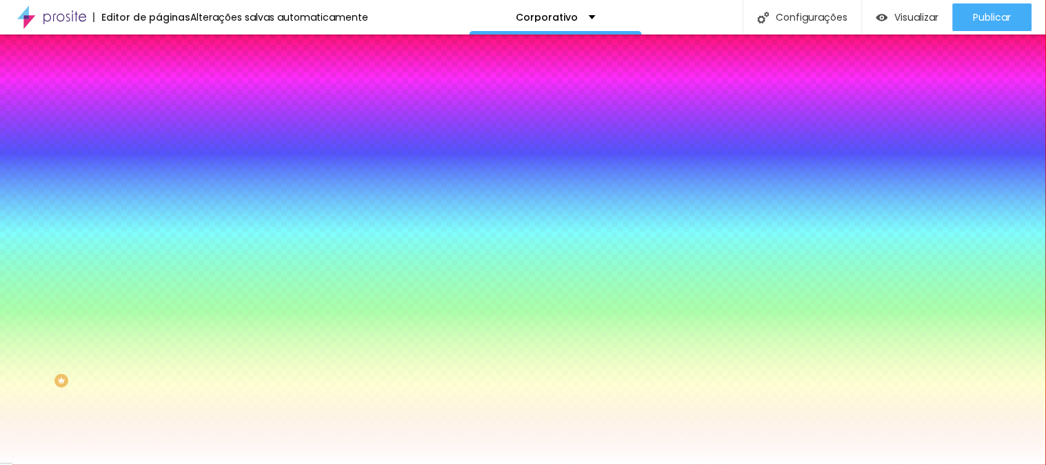
click at [159, 170] on input "#FFFFFF" at bounding box center [241, 176] width 165 height 14
click at [159, 169] on input "#FFFFFF" at bounding box center [241, 176] width 165 height 14
paste input "EFC168"
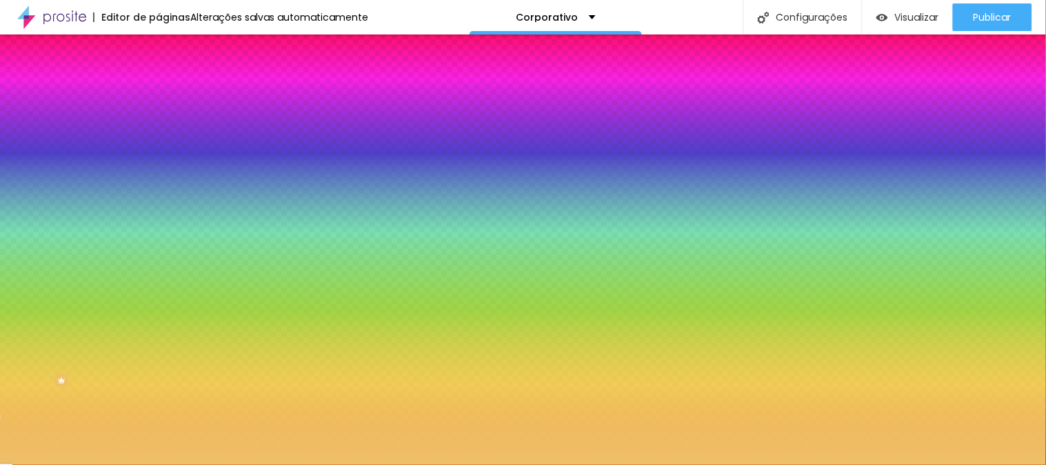
type input "#FFFFFF"
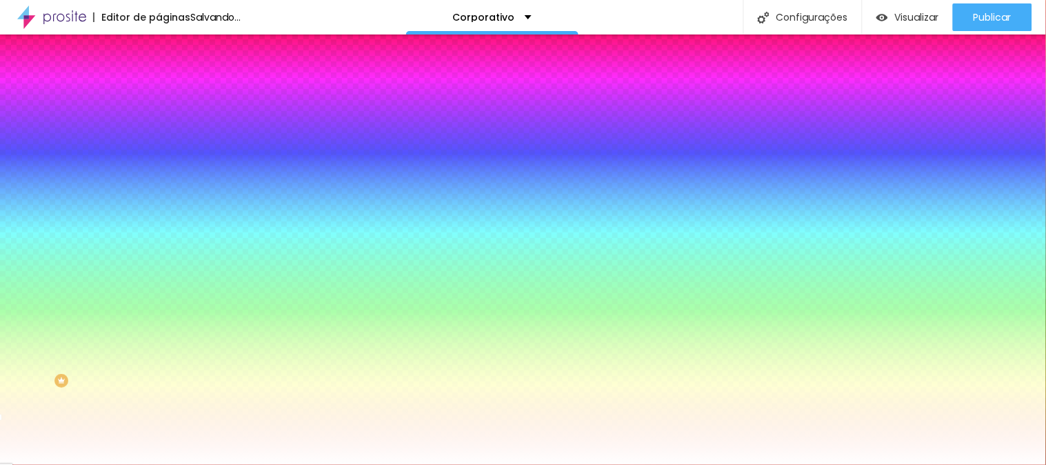
click at [159, 136] on input "#000000" at bounding box center [241, 139] width 165 height 14
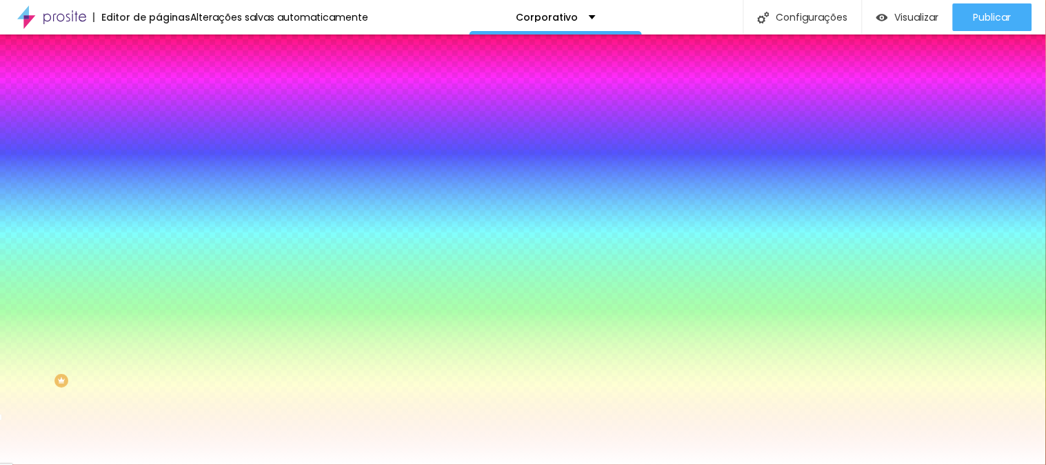
click at [159, 136] on input "#000000" at bounding box center [241, 139] width 165 height 14
paste input "EFC168"
type input "#EFC168"
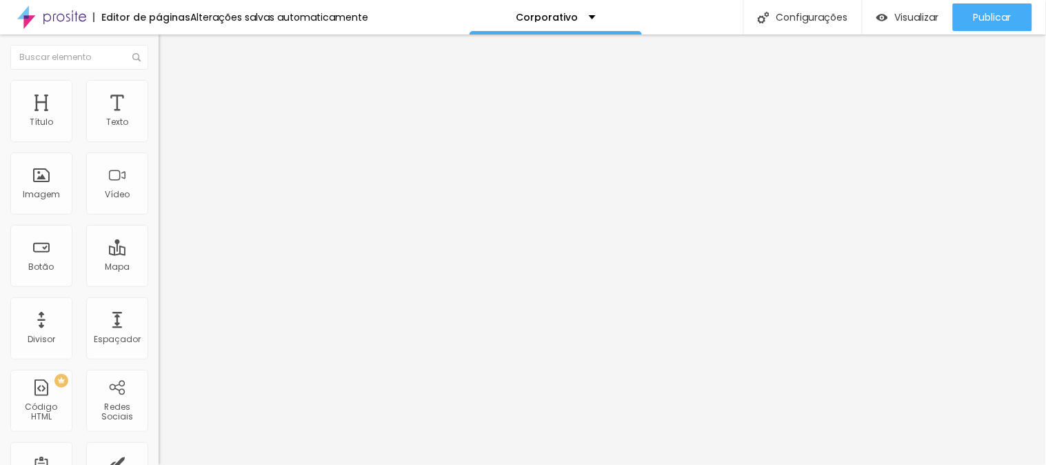
click at [159, 94] on li "Estilo" at bounding box center [238, 87] width 159 height 14
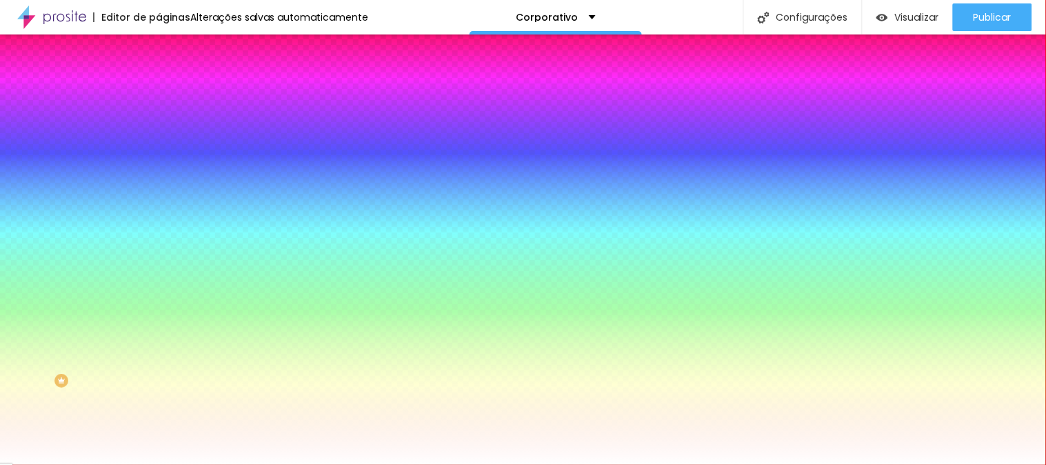
click at [159, 169] on div at bounding box center [238, 169] width 159 height 0
click at [133, 195] on div at bounding box center [523, 232] width 1046 height 465
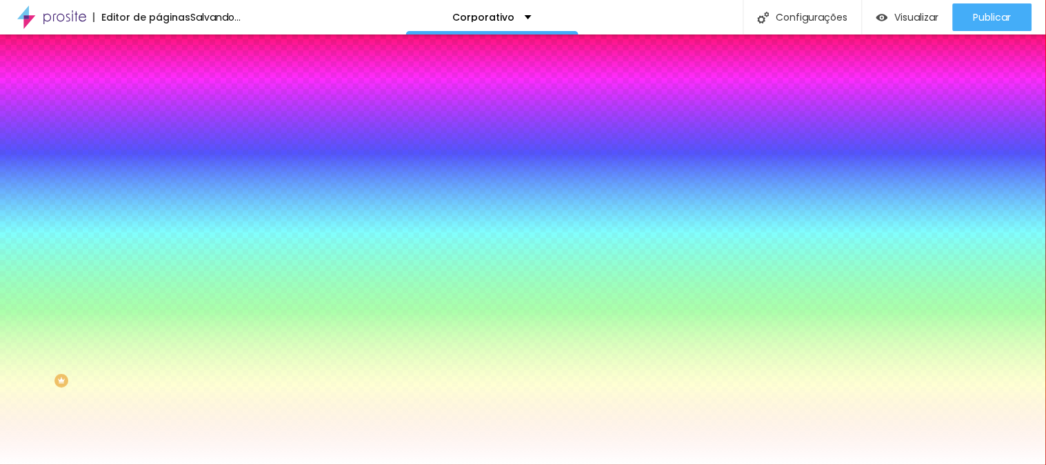
drag, startPoint x: 133, startPoint y: 194, endPoint x: 136, endPoint y: 179, distance: 15.6
click at [159, 179] on div "Cor de fundo Voltar ao padrão #FFFFFF" at bounding box center [238, 164] width 159 height 38
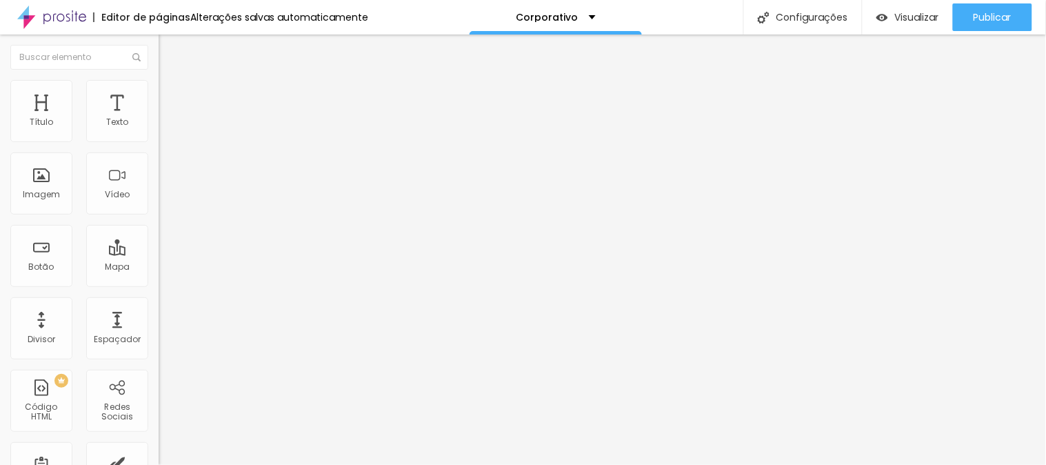
click at [159, 114] on div "Ícone Trocar icone Tamanho 24 Alinhamento" at bounding box center [238, 155] width 159 height 94
click at [171, 94] on span "Estilo" at bounding box center [181, 89] width 21 height 12
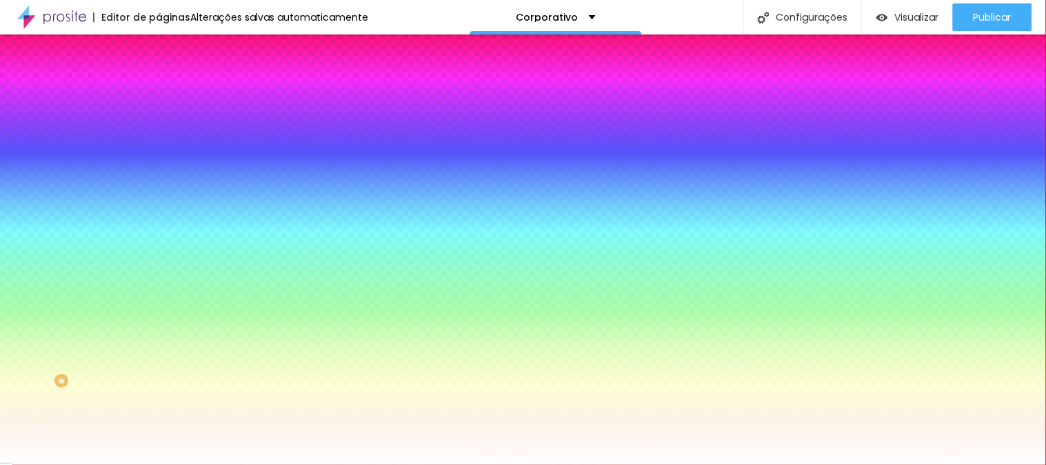
click at [159, 132] on input "#000000" at bounding box center [241, 139] width 165 height 14
paste input "EFC168"
type input "#EFC168"
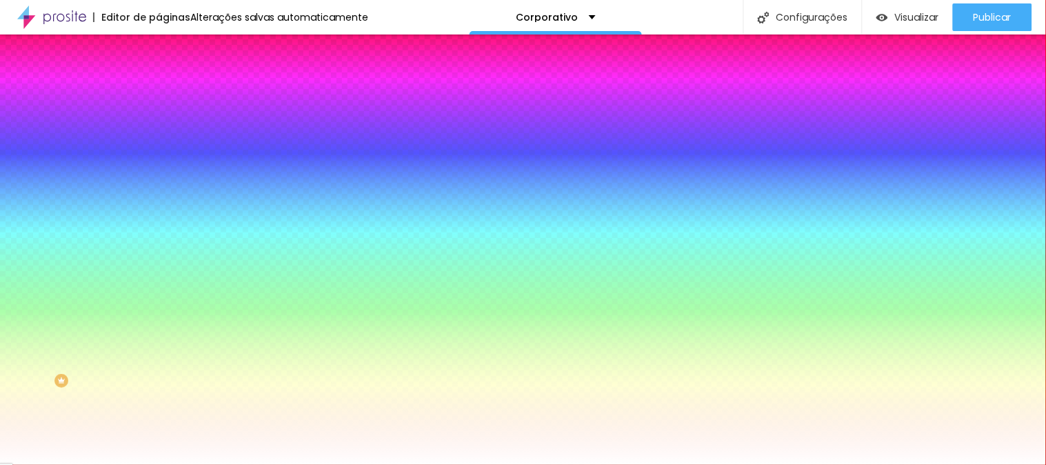
click at [159, 169] on div at bounding box center [238, 169] width 159 height 0
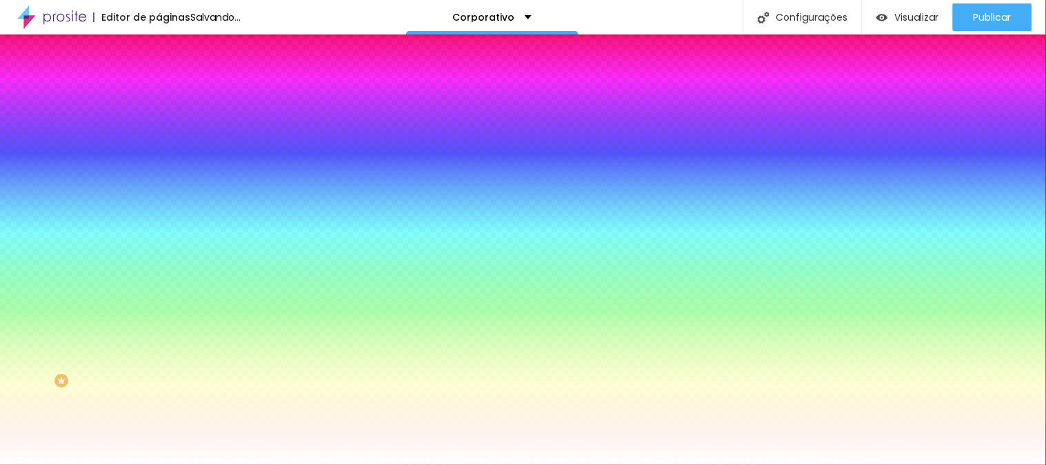
drag, startPoint x: 139, startPoint y: 194, endPoint x: 145, endPoint y: 176, distance: 19.2
click at [159, 181] on div "Cor de fundo Voltar ao padrão #FFFFFF" at bounding box center [238, 164] width 159 height 38
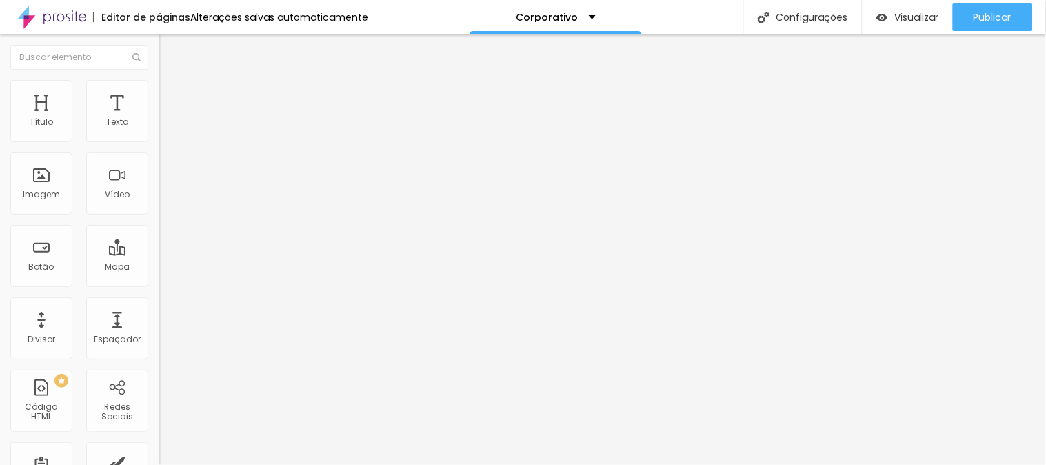
click at [159, 94] on li "Estilo" at bounding box center [238, 87] width 159 height 14
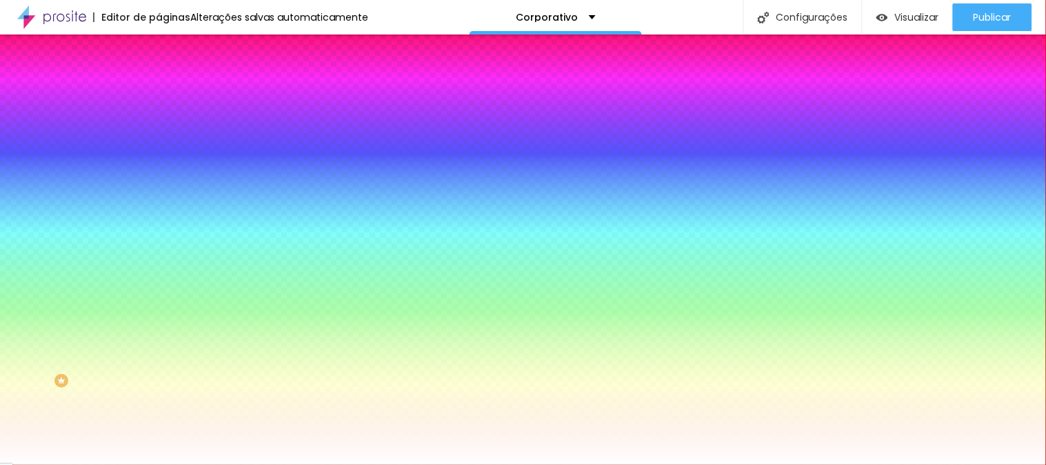
drag, startPoint x: 126, startPoint y: 181, endPoint x: 122, endPoint y: 172, distance: 9.2
click at [159, 176] on div "#FFFFFF" at bounding box center [238, 176] width 159 height 14
click at [159, 171] on input "#FFFFFF" at bounding box center [241, 176] width 165 height 14
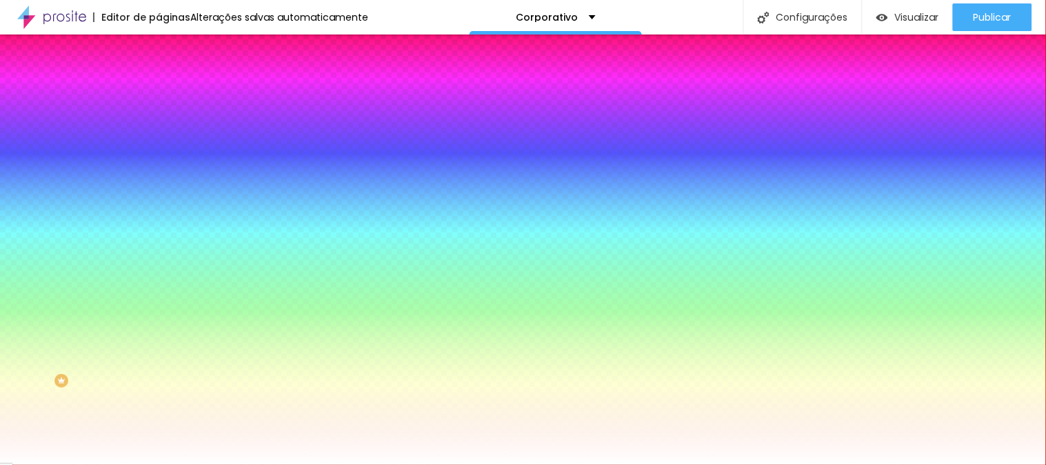
click at [159, 171] on input "#FFFFFF" at bounding box center [241, 176] width 165 height 14
click at [159, 170] on input "#FFFFFF" at bounding box center [241, 176] width 165 height 14
click at [159, 169] on input "#FFFFFF" at bounding box center [241, 176] width 165 height 14
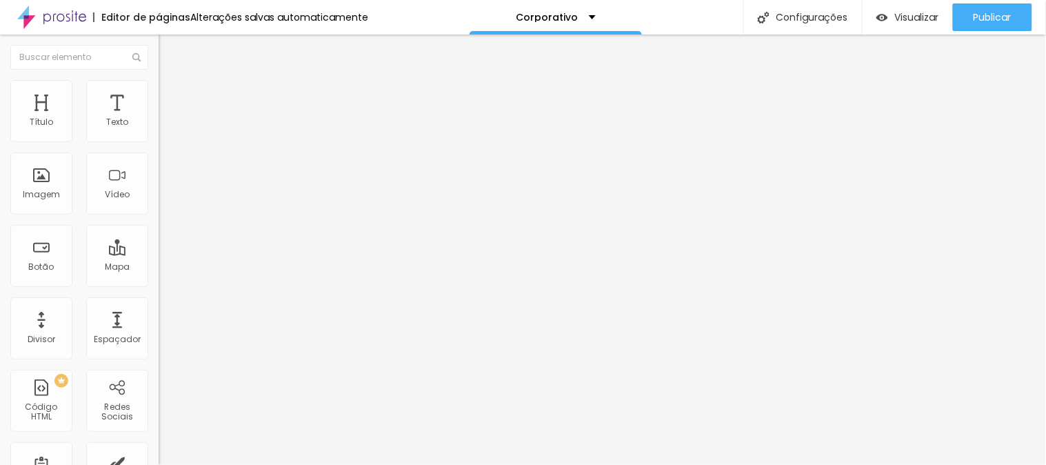
click at [159, 94] on li "Estilo" at bounding box center [238, 87] width 159 height 14
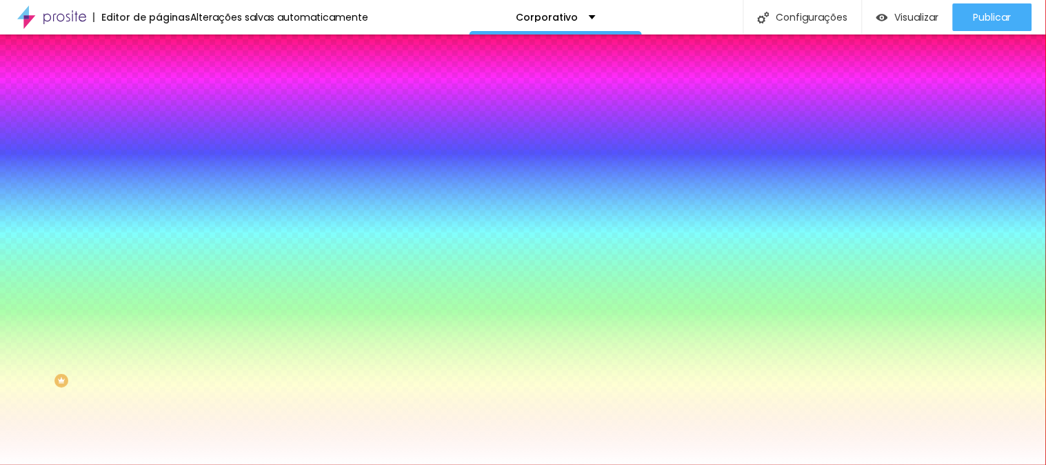
click at [159, 135] on input "#EFC168" at bounding box center [241, 139] width 165 height 14
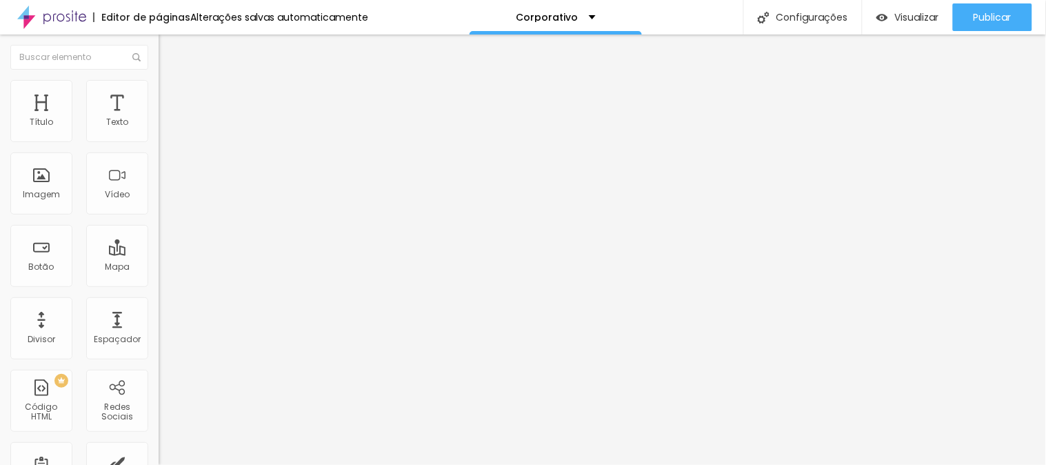
click at [159, 108] on ul "Conteúdo Estilo Avançado" at bounding box center [238, 86] width 159 height 41
click at [171, 95] on span "Estilo" at bounding box center [181, 89] width 21 height 12
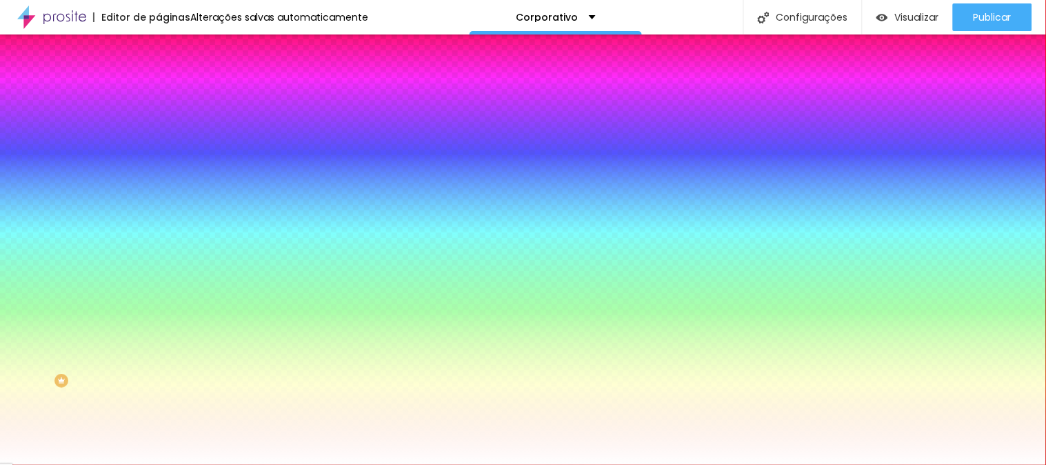
click at [159, 143] on input "#000000" at bounding box center [241, 139] width 165 height 14
paste input "EFC168"
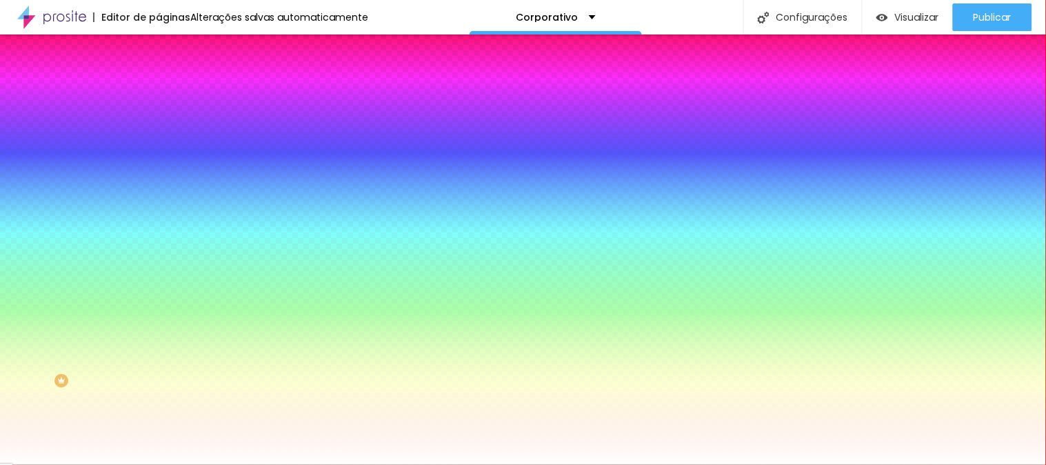
type input "#EFC168"
click at [159, 169] on div at bounding box center [238, 169] width 159 height 0
drag, startPoint x: 136, startPoint y: 203, endPoint x: 134, endPoint y: 183, distance: 20.0
click at [159, 183] on div "Cor de fundo Voltar ao padrão #FFFFFF" at bounding box center [238, 164] width 159 height 38
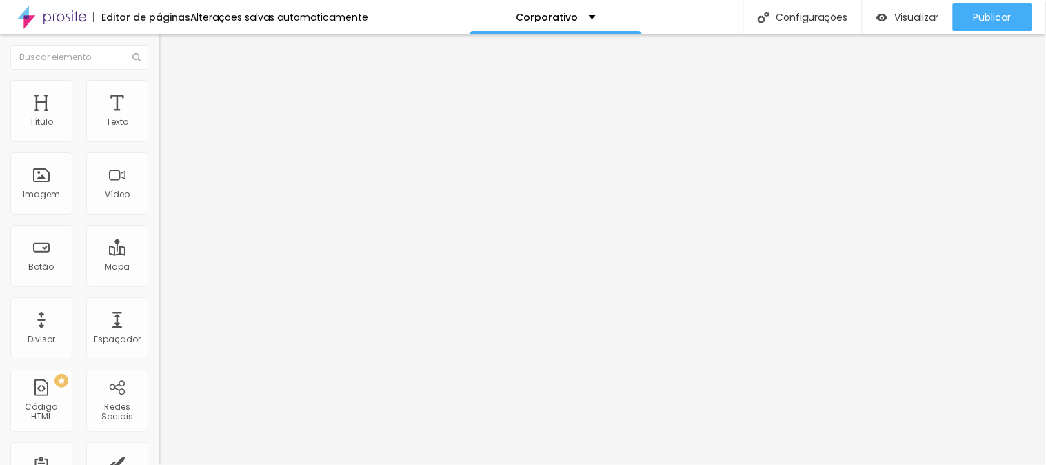
click at [159, 94] on li "Estilo" at bounding box center [238, 87] width 159 height 14
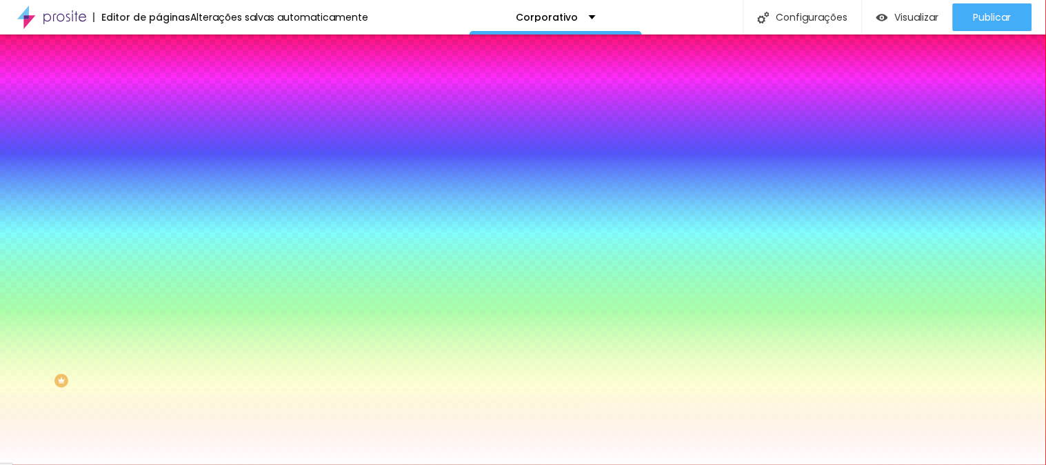
click at [159, 145] on input "#000000" at bounding box center [241, 139] width 165 height 14
paste input "EFC168"
type input "#EFC168"
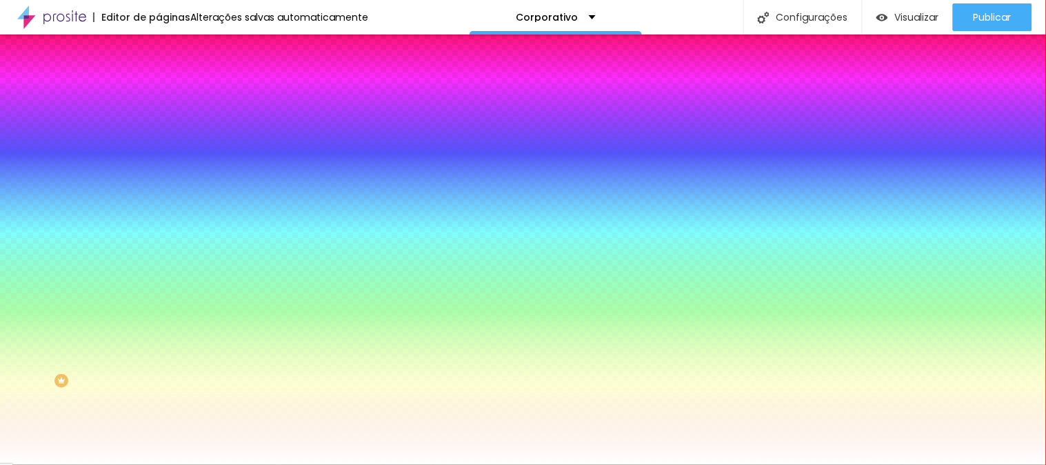
click at [159, 169] on div at bounding box center [238, 169] width 159 height 0
drag, startPoint x: 138, startPoint y: 203, endPoint x: 138, endPoint y: 182, distance: 21.4
click at [159, 182] on div "Cor de fundo Voltar ao padrão #FFFFFF" at bounding box center [238, 164] width 159 height 38
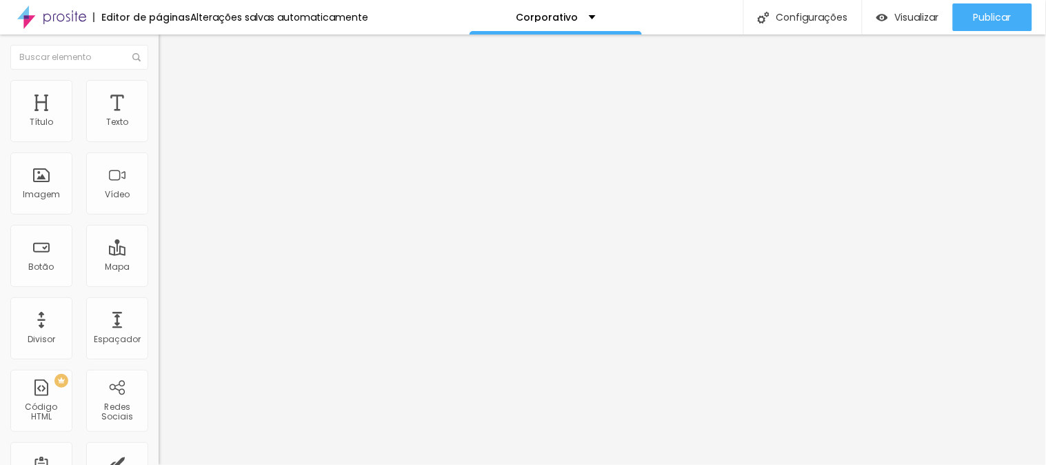
click at [171, 94] on span "Estilo" at bounding box center [181, 89] width 21 height 12
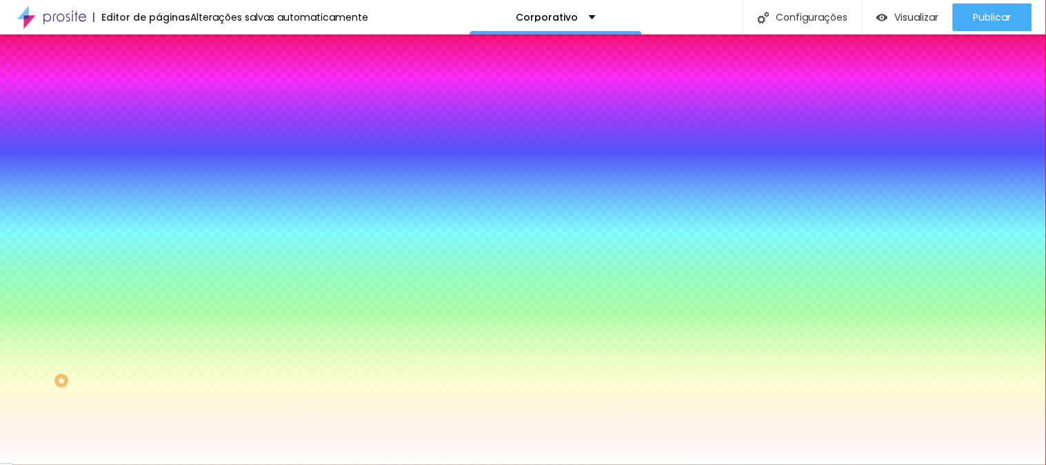
click at [159, 201] on input "#FFFFFF" at bounding box center [241, 195] width 165 height 14
paste input "EFC168"
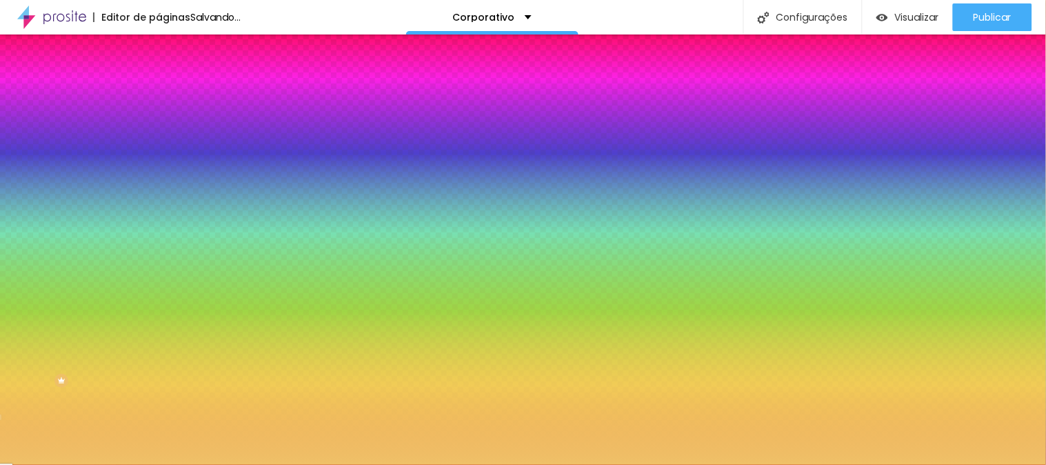
type input "#EFC168"
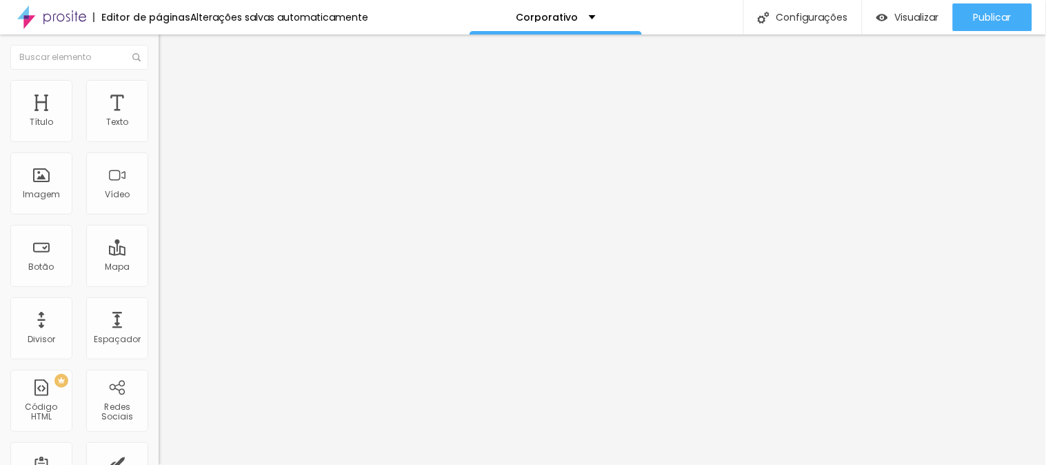
click at [171, 98] on span "Avançado" at bounding box center [193, 103] width 45 height 12
click at [159, 94] on li "Estilo" at bounding box center [238, 87] width 159 height 14
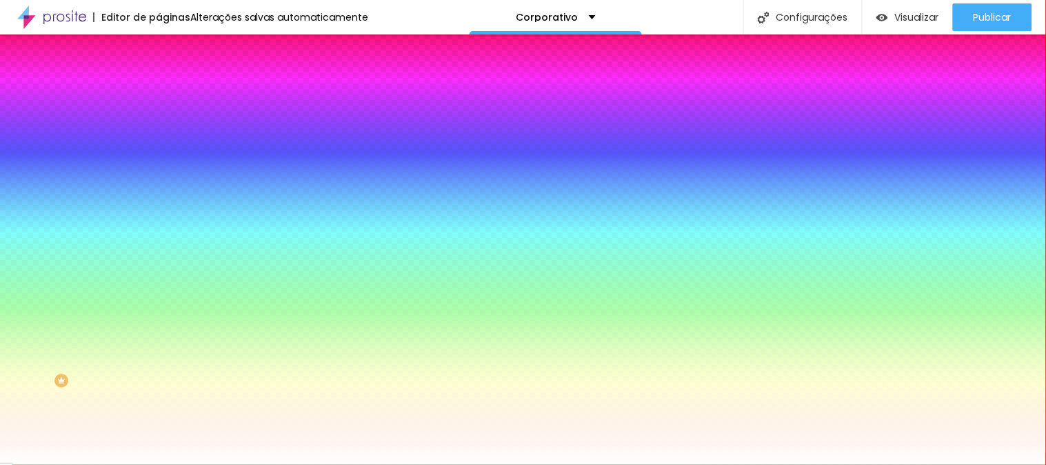
click at [171, 97] on span "Avançado" at bounding box center [193, 103] width 45 height 12
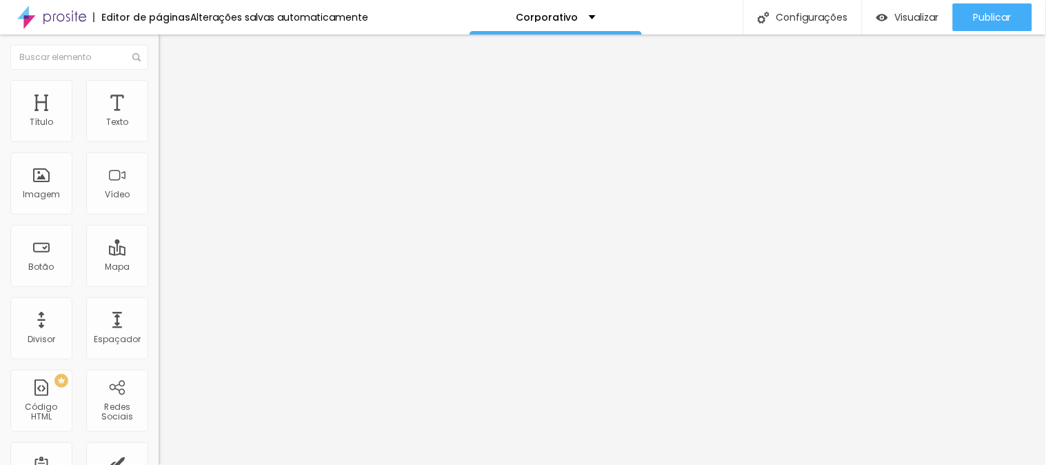
type input "0"
drag, startPoint x: 29, startPoint y: 162, endPoint x: 10, endPoint y: 160, distance: 19.4
type input "0"
click at [159, 463] on input "range" at bounding box center [203, 468] width 89 height 11
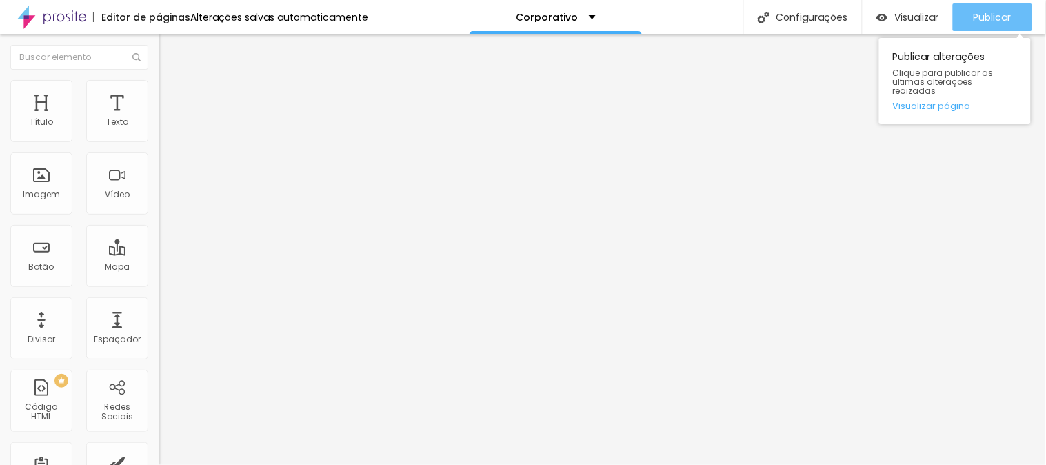
click at [998, 14] on span "Publicar" at bounding box center [992, 17] width 38 height 11
